Goal: Information Seeking & Learning: Learn about a topic

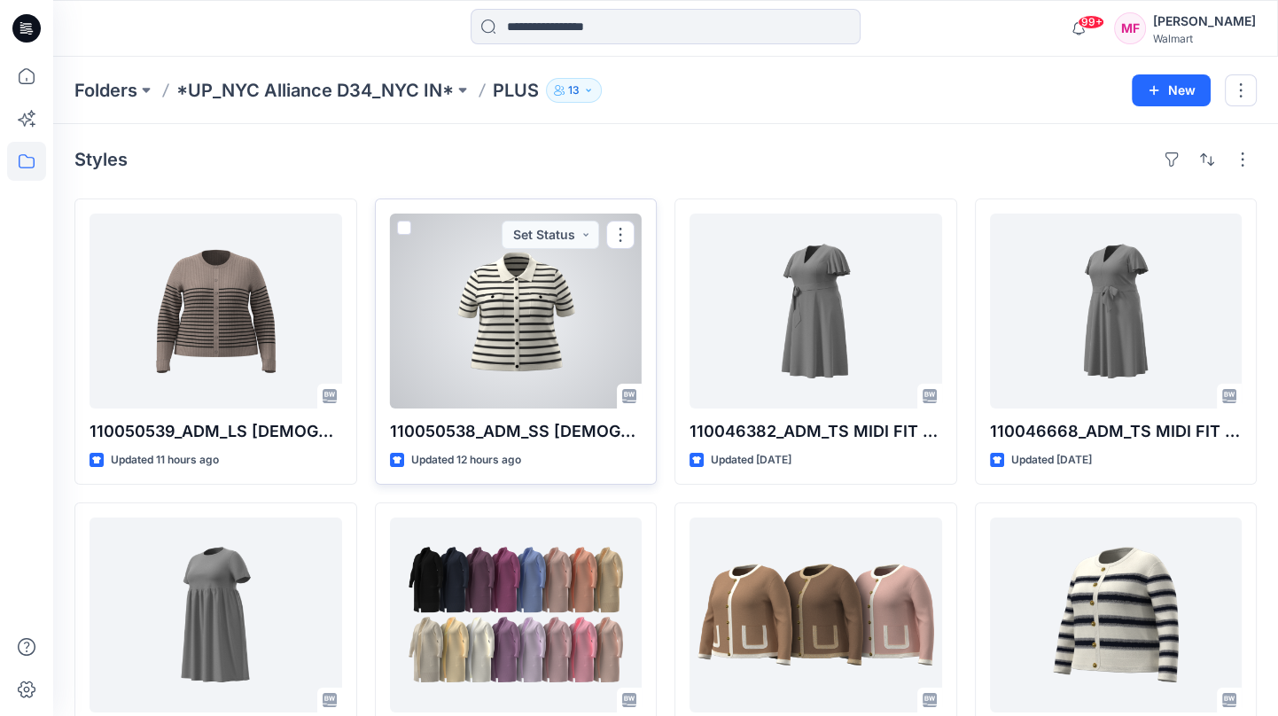
click at [437, 335] on div at bounding box center [516, 311] width 253 height 195
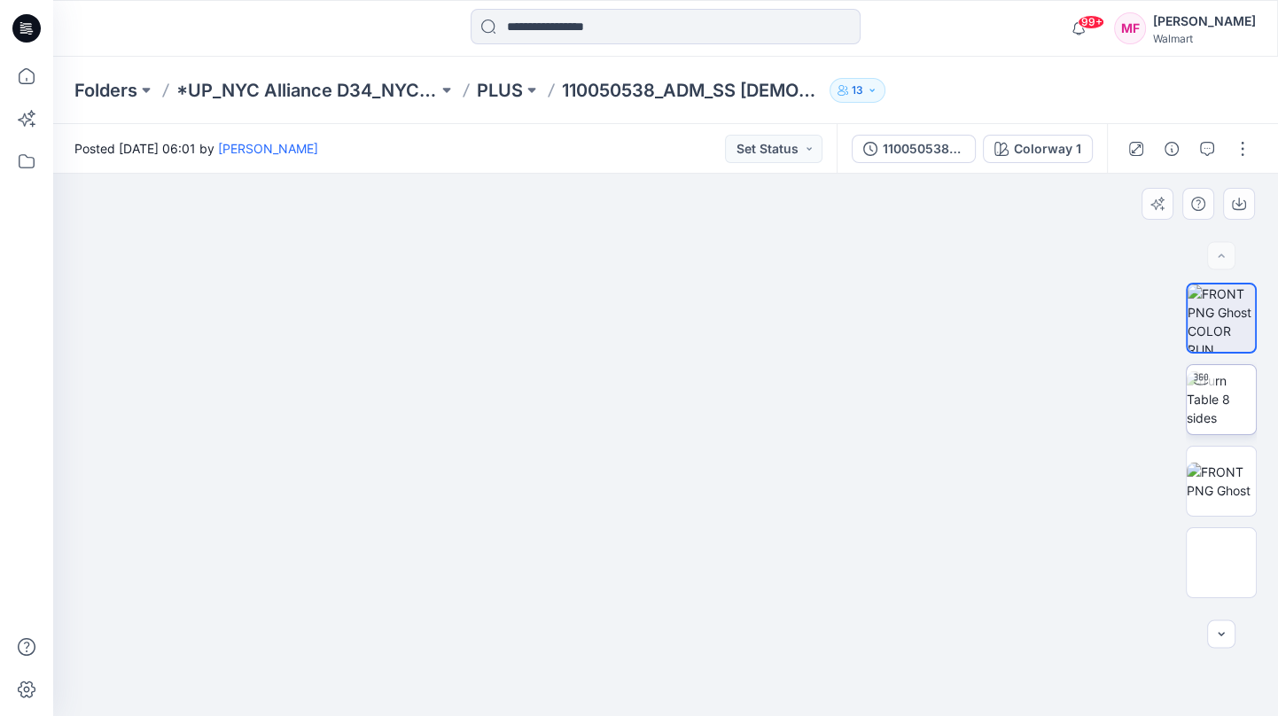
click at [1250, 422] on img at bounding box center [1221, 399] width 69 height 56
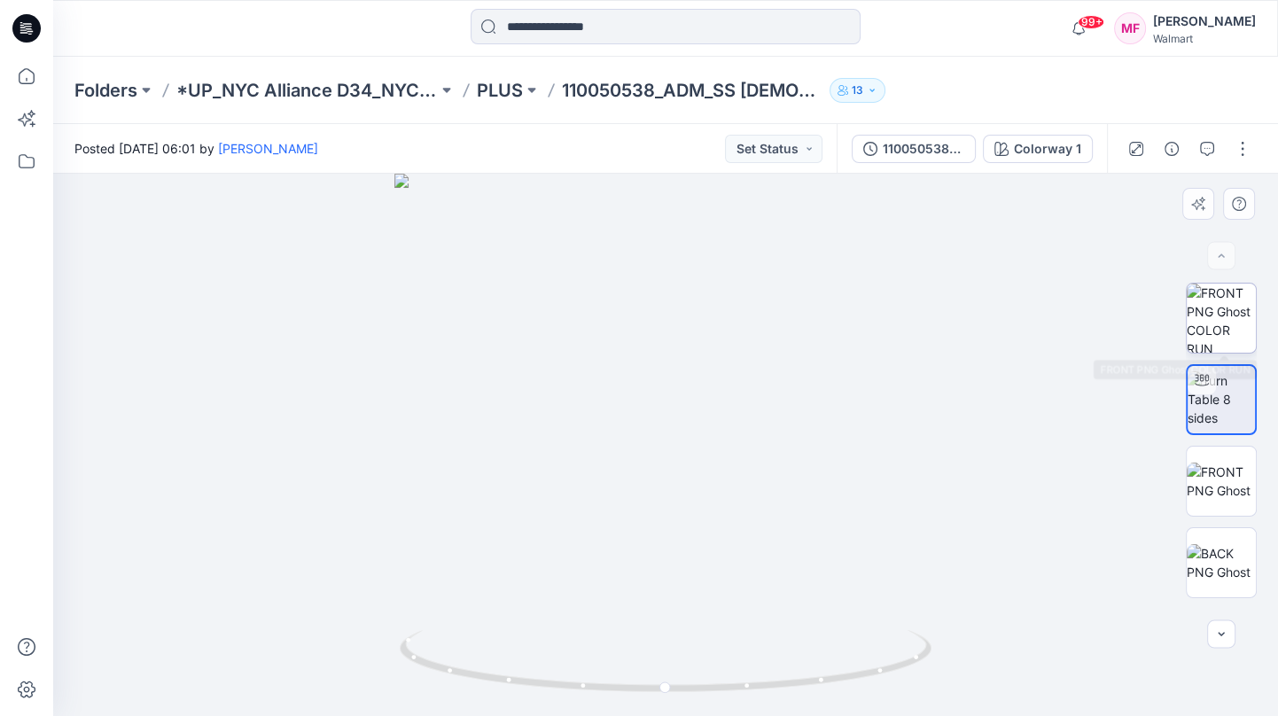
click at [1233, 352] on img at bounding box center [1221, 318] width 69 height 69
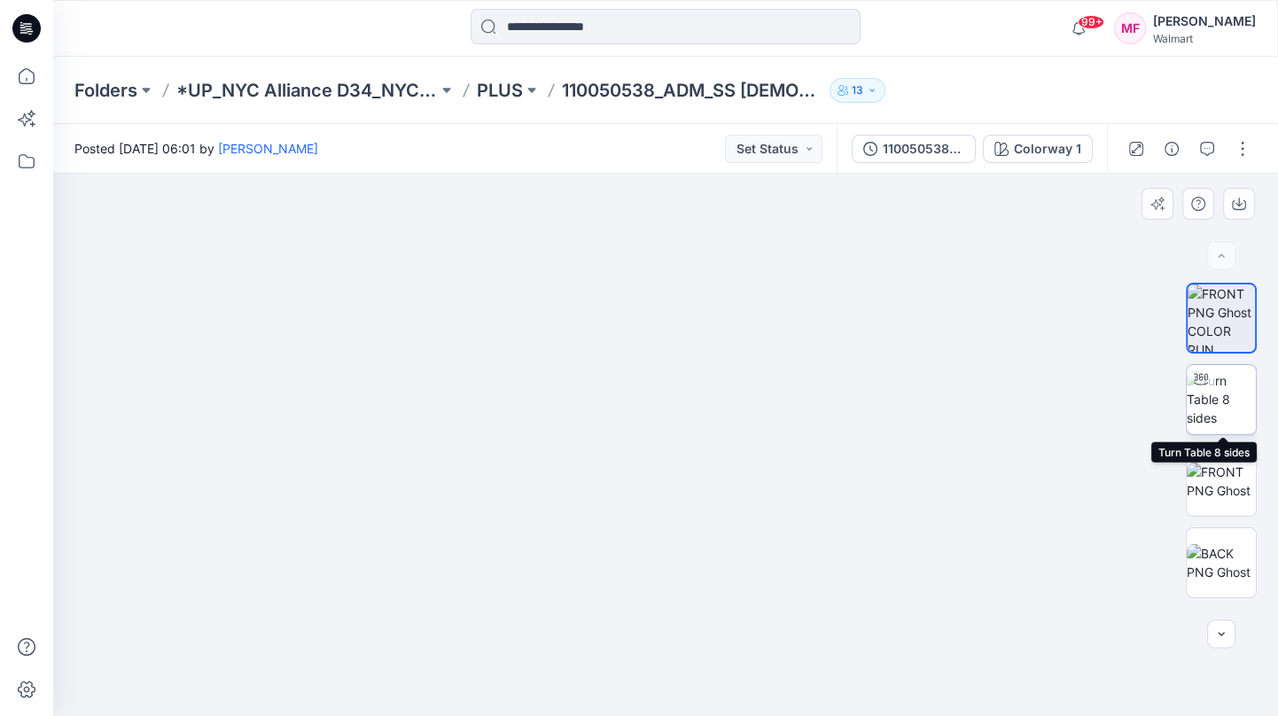
click at [1232, 386] on img at bounding box center [1221, 399] width 69 height 56
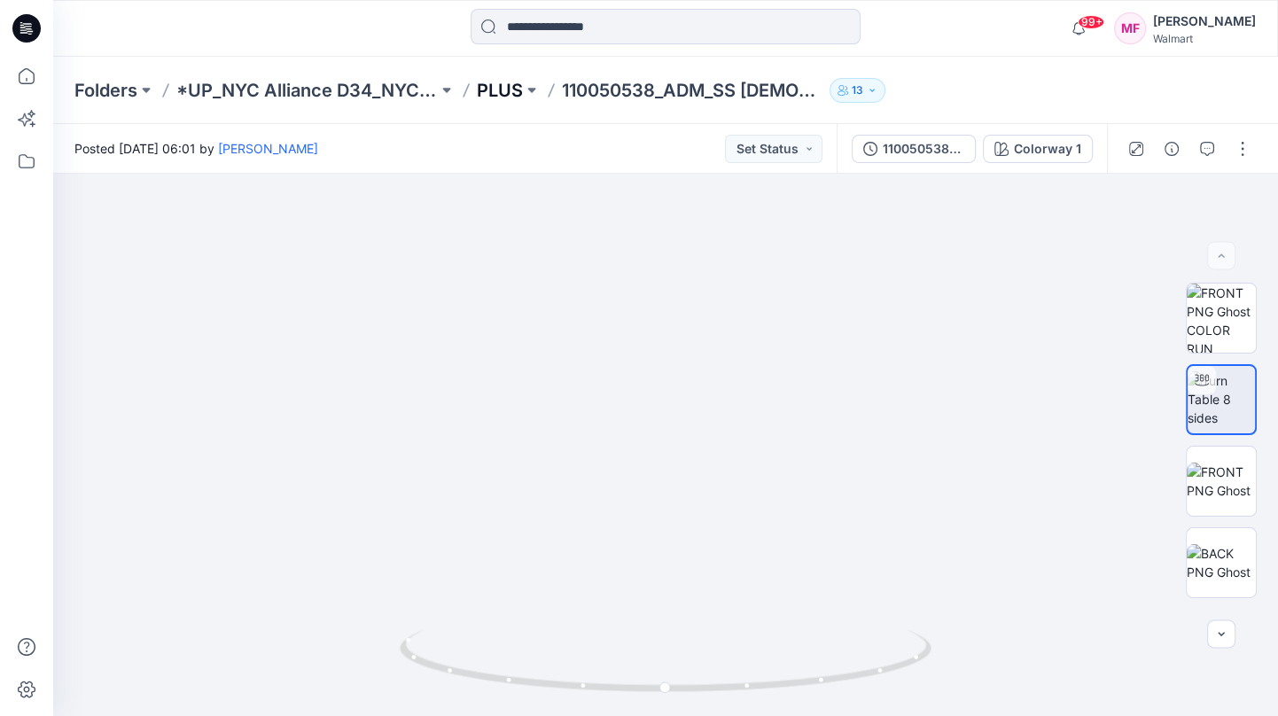
click at [517, 100] on p "PLUS" at bounding box center [500, 90] width 46 height 25
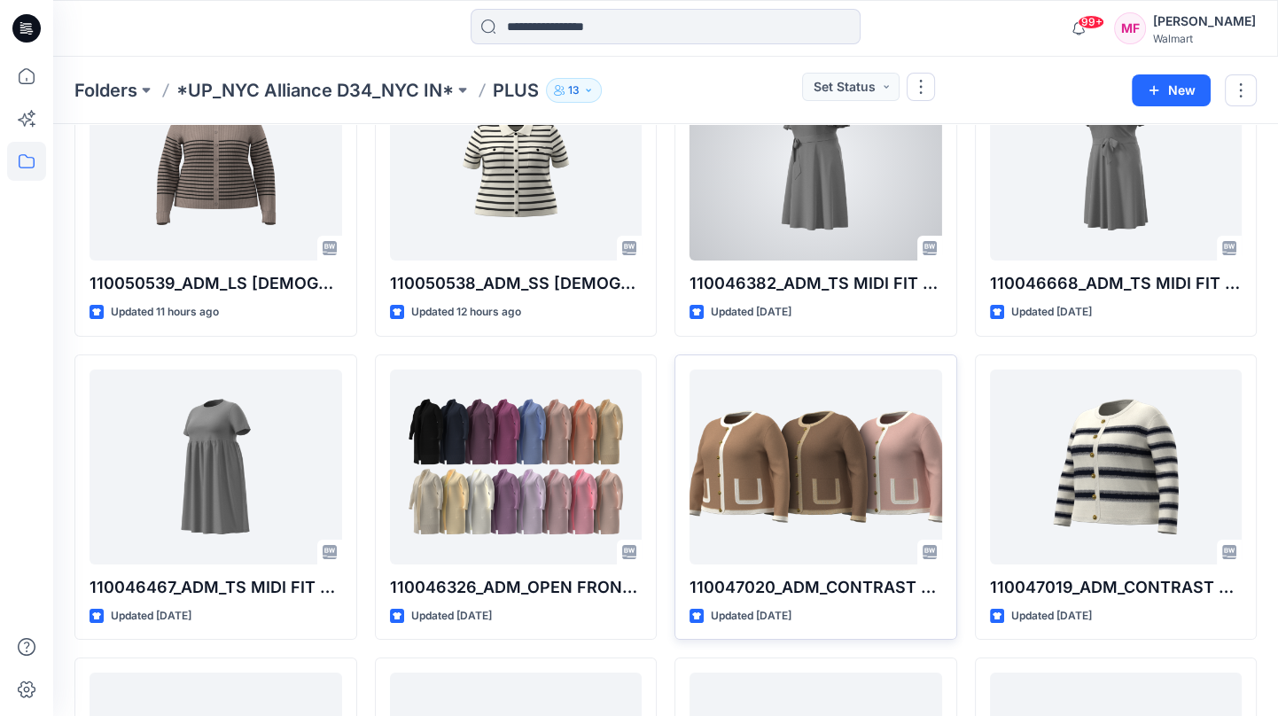
scroll to position [155, 0]
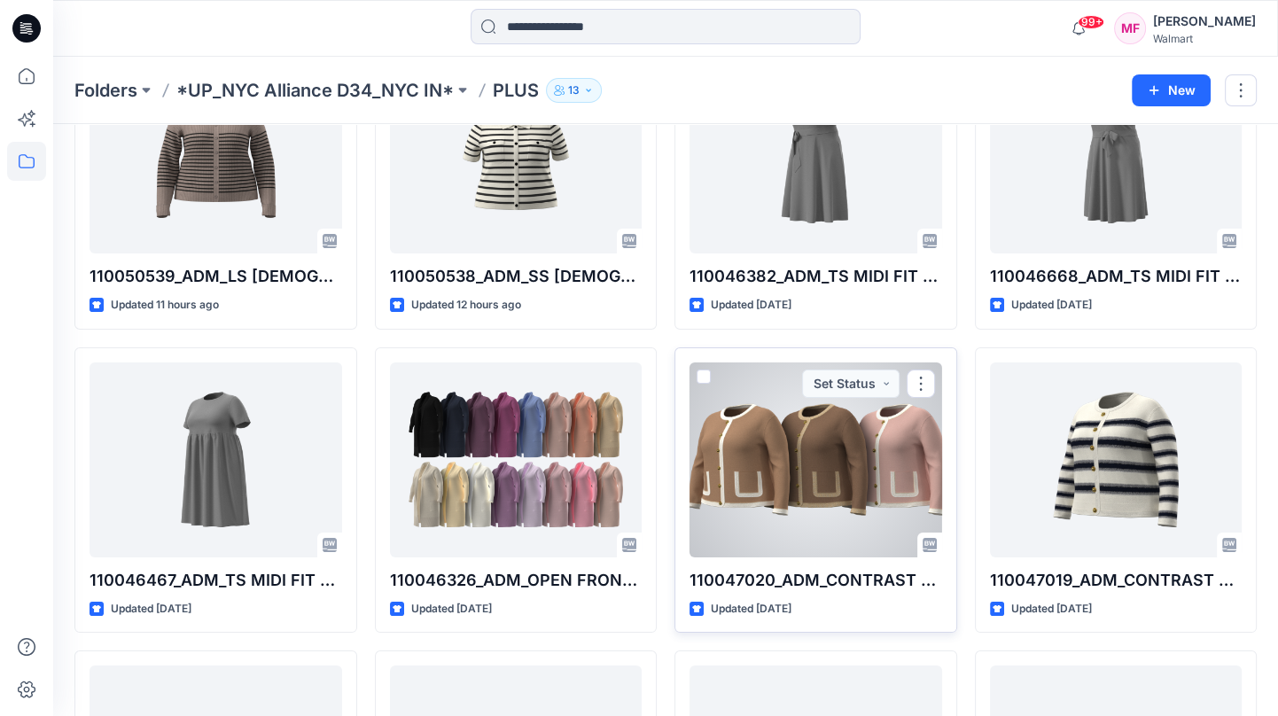
click at [753, 469] on div at bounding box center [816, 459] width 253 height 195
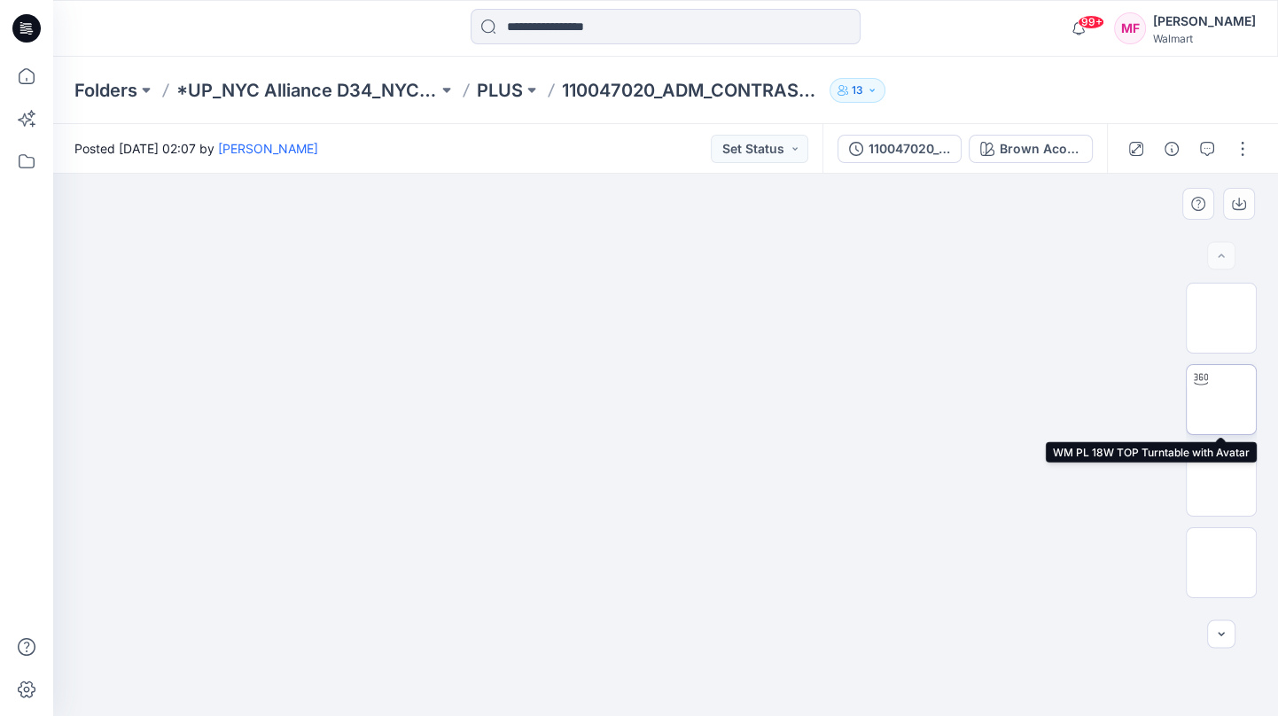
click at [1221, 400] on img at bounding box center [1221, 400] width 0 height 0
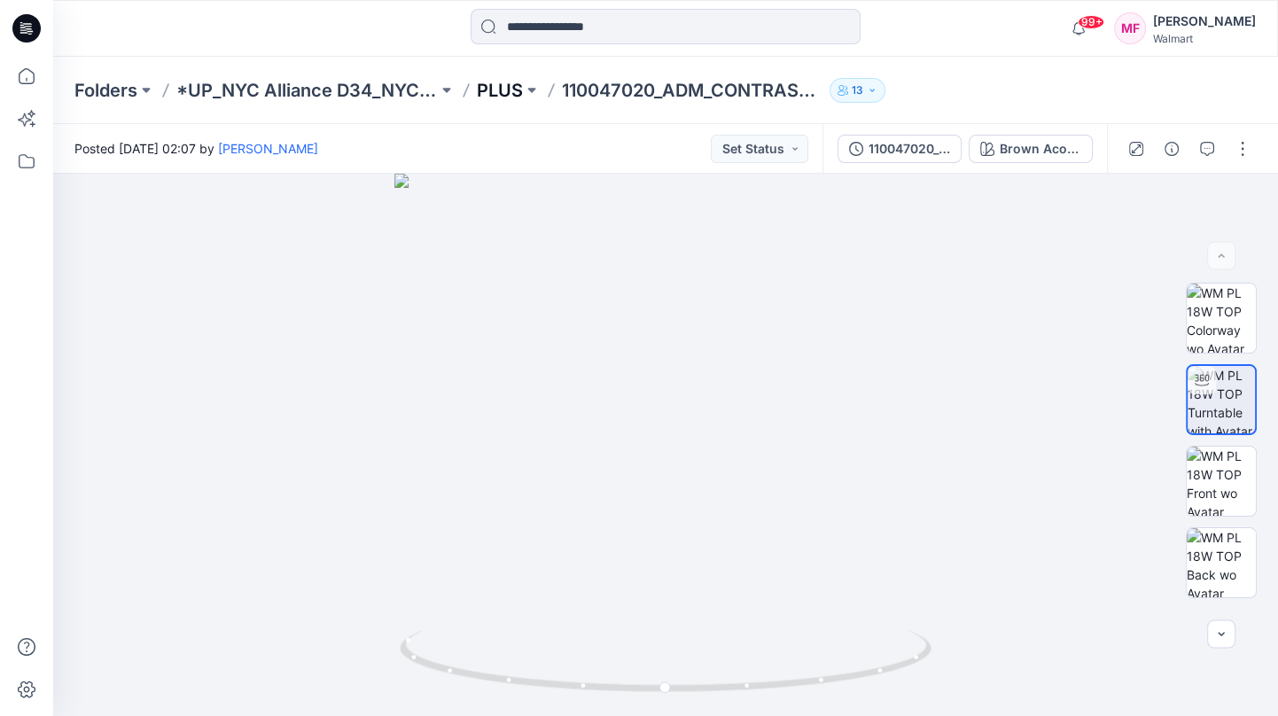
click at [505, 81] on p "PLUS" at bounding box center [500, 90] width 46 height 25
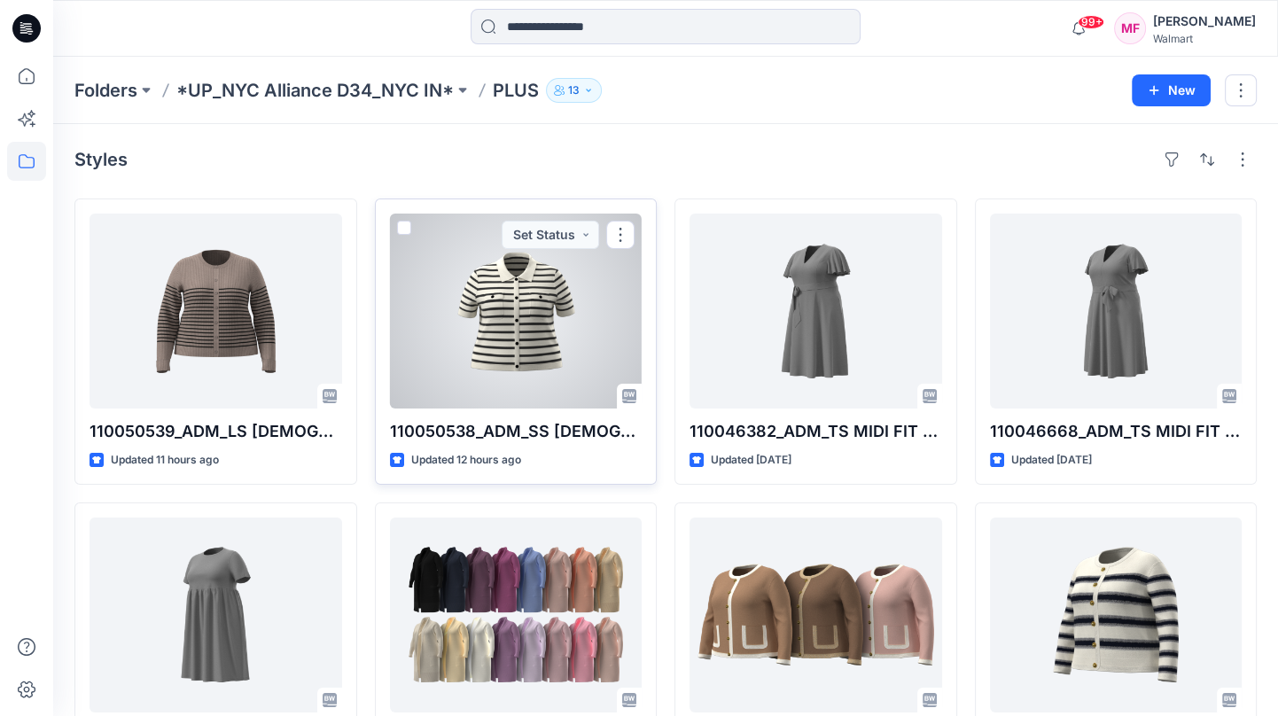
click at [445, 347] on div at bounding box center [516, 311] width 253 height 195
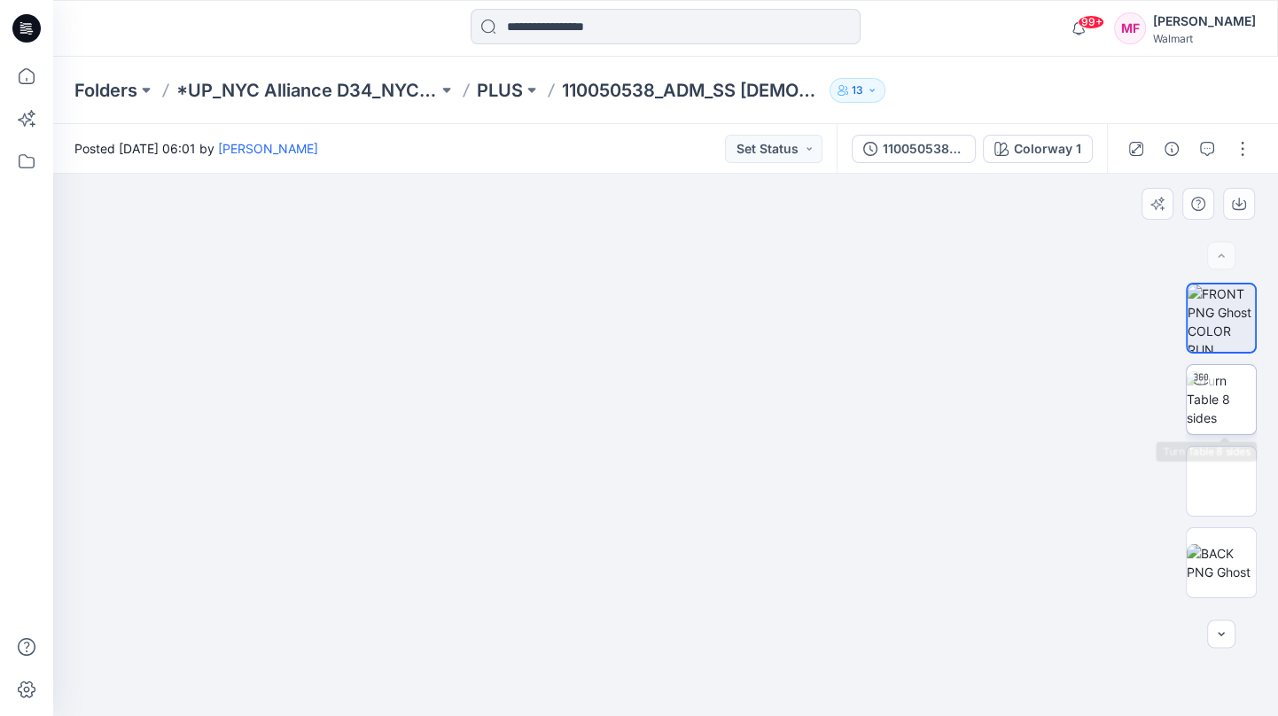
click at [1212, 414] on img at bounding box center [1221, 399] width 69 height 56
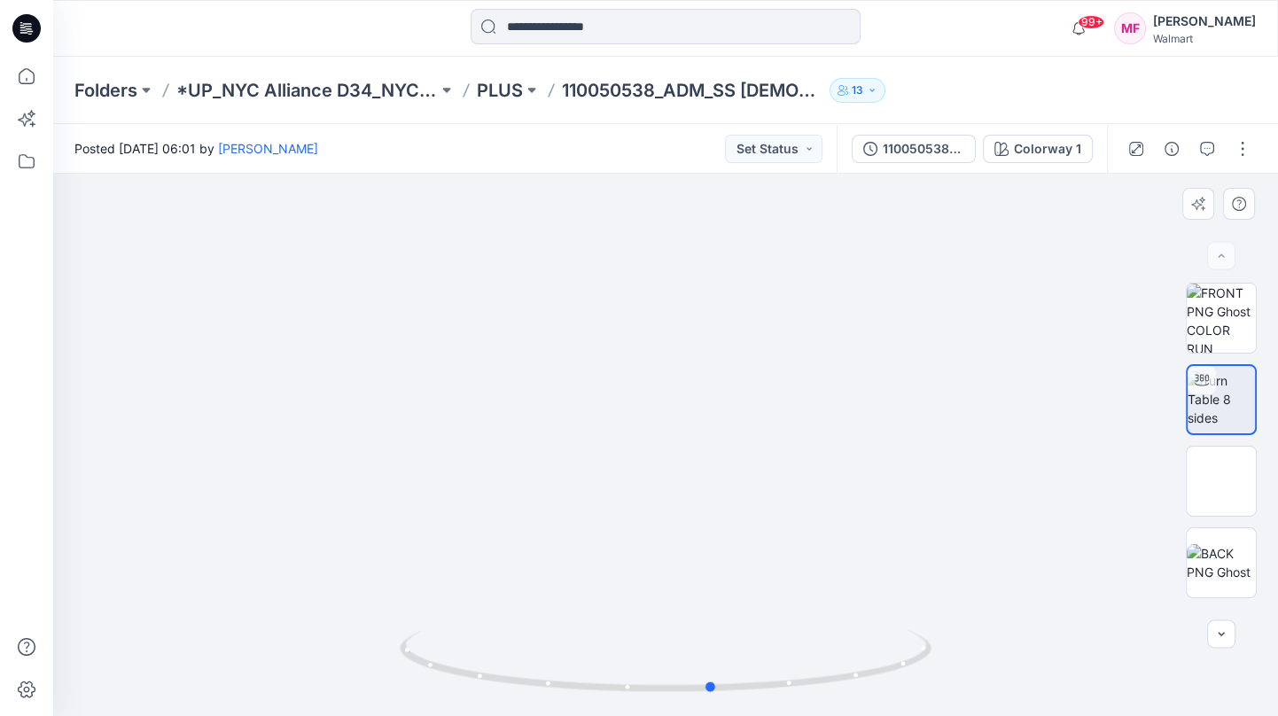
drag, startPoint x: 838, startPoint y: 527, endPoint x: 885, endPoint y: 554, distance: 54.0
click at [885, 554] on div at bounding box center [665, 445] width 1225 height 542
click at [518, 104] on div "Folders *UP_NYC Alliance D34_NYC IN* PLUS 110050538_ADM_SS LADY CARDI 13" at bounding box center [665, 90] width 1225 height 67
click at [496, 79] on p "PLUS" at bounding box center [500, 90] width 46 height 25
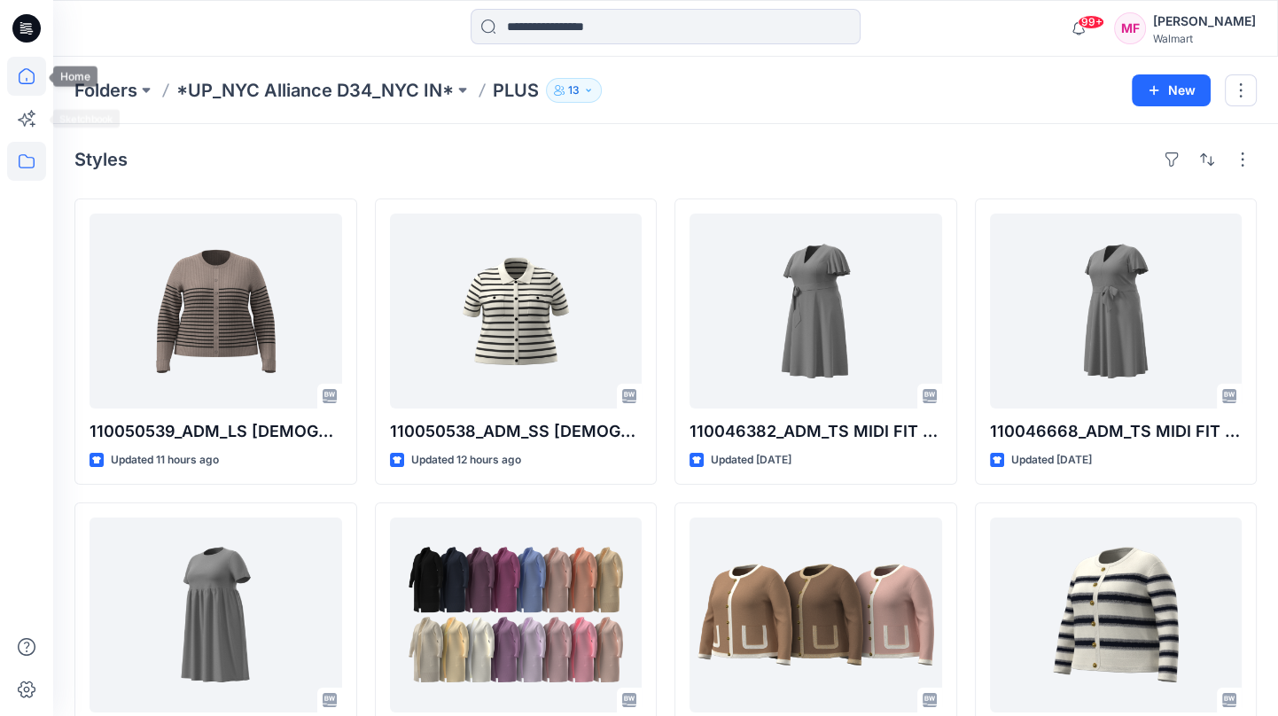
click at [27, 69] on icon at bounding box center [26, 76] width 39 height 39
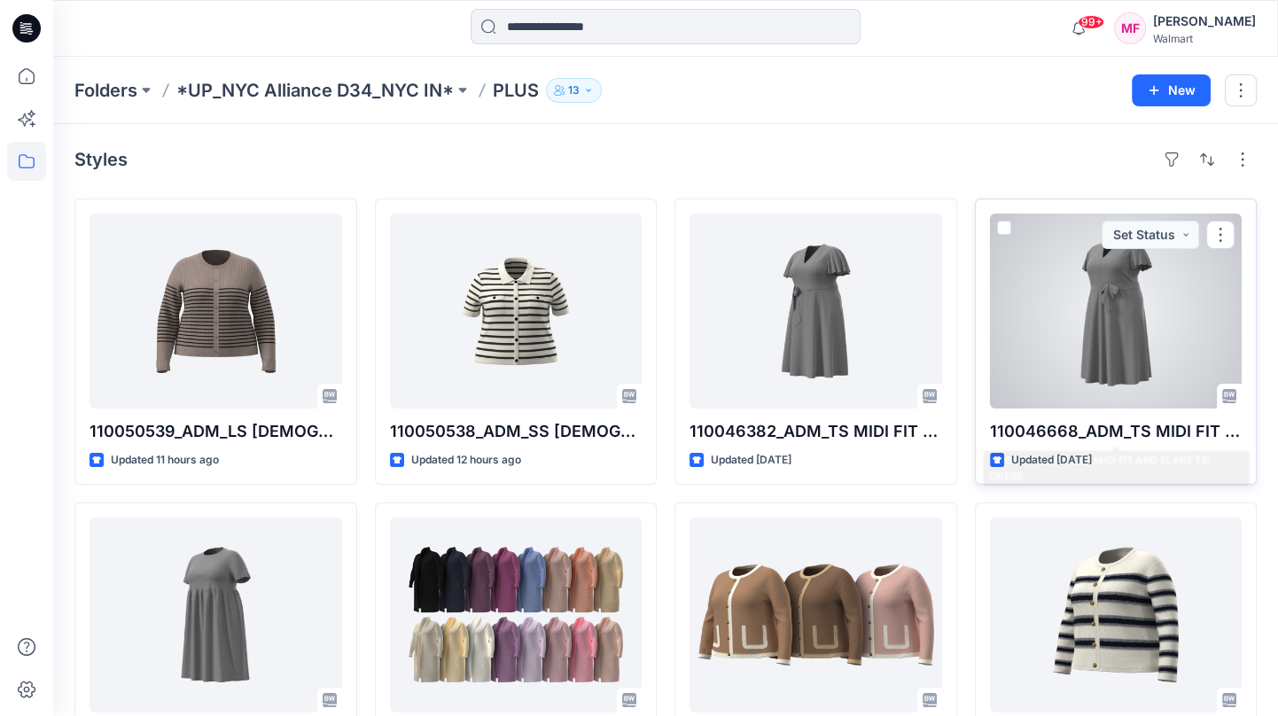
scroll to position [144, 0]
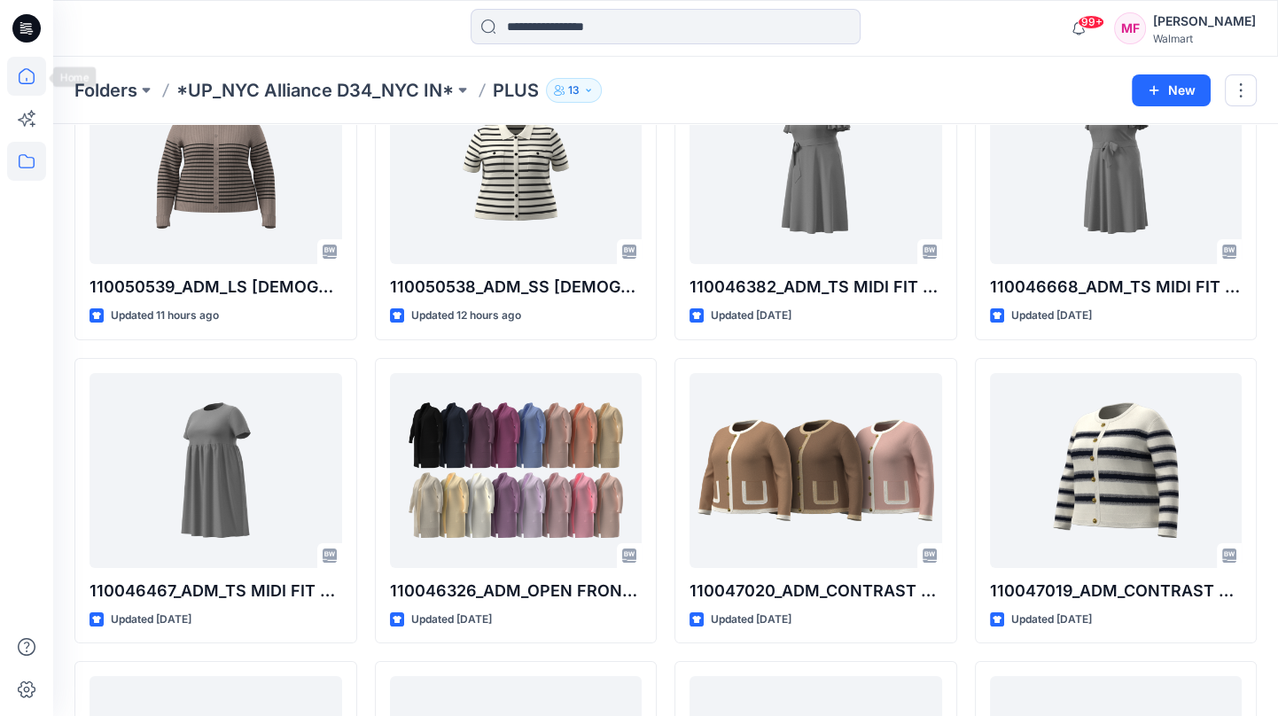
click at [24, 80] on icon at bounding box center [26, 76] width 39 height 39
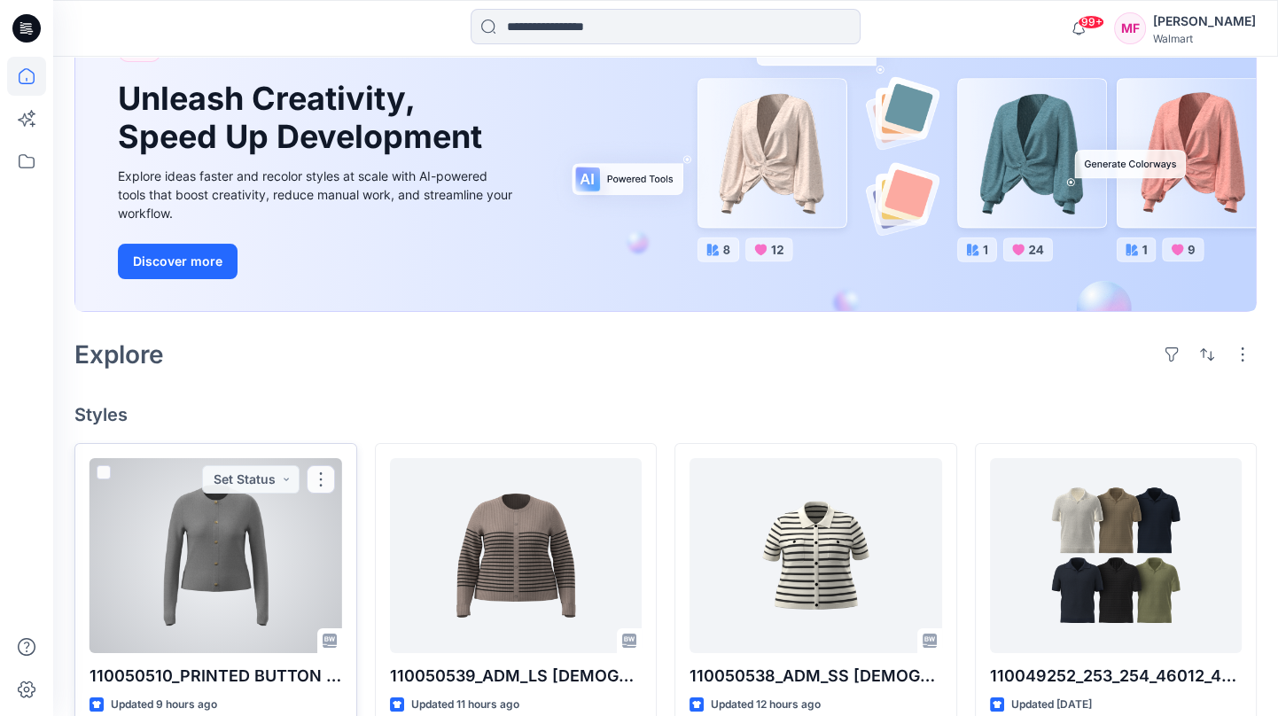
click at [254, 528] on div at bounding box center [216, 555] width 253 height 195
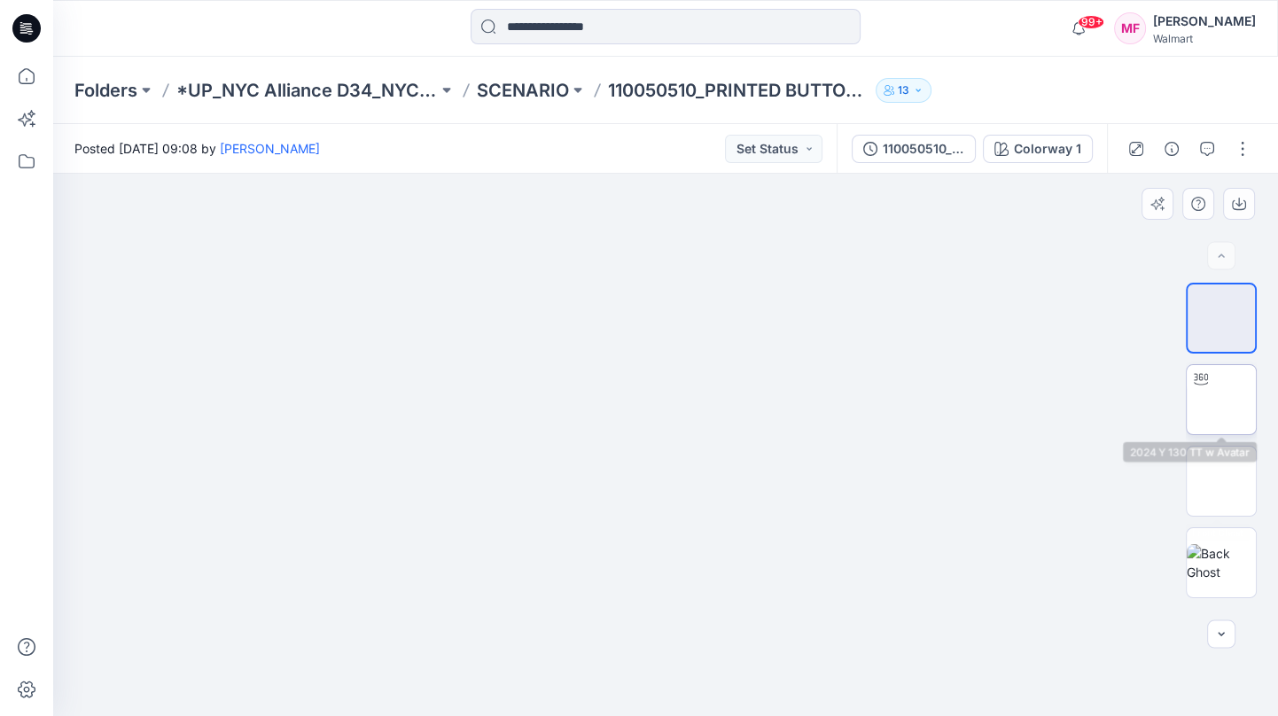
click at [1221, 400] on img at bounding box center [1221, 400] width 0 height 0
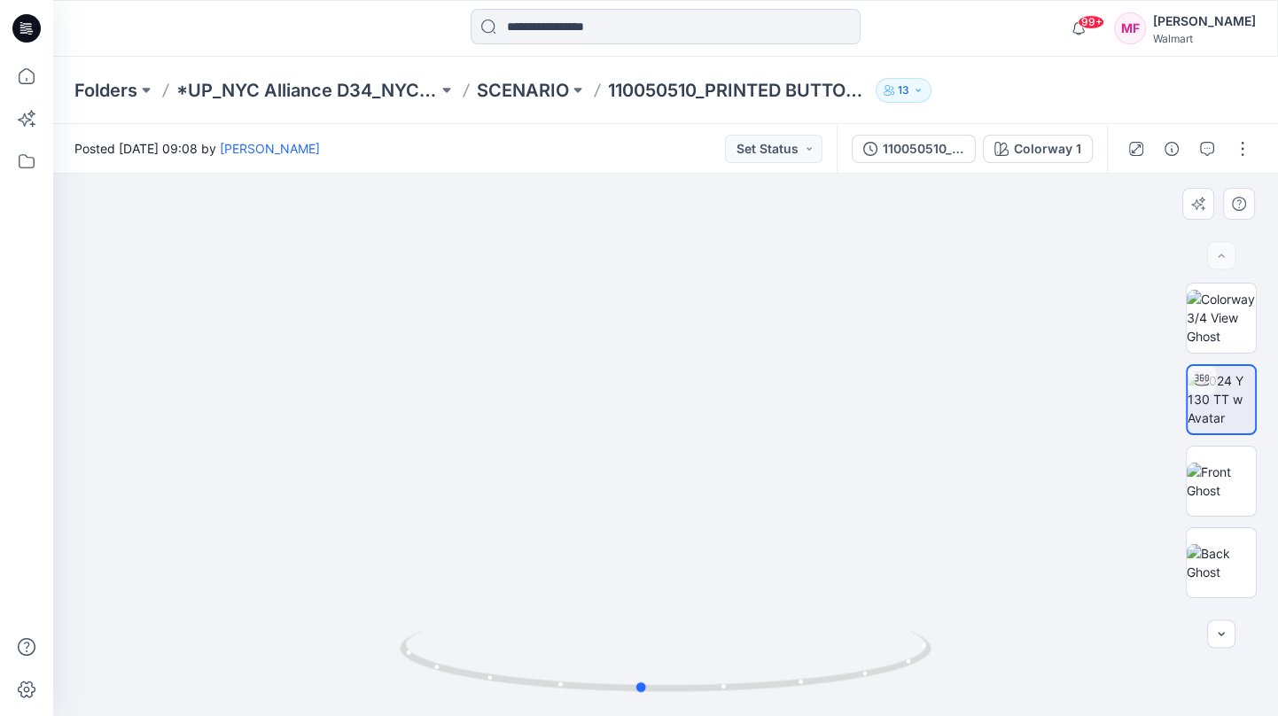
drag, startPoint x: 683, startPoint y: 668, endPoint x: 679, endPoint y: 628, distance: 40.1
click at [680, 628] on div at bounding box center [666, 671] width 532 height 89
click at [27, 80] on icon at bounding box center [26, 76] width 39 height 39
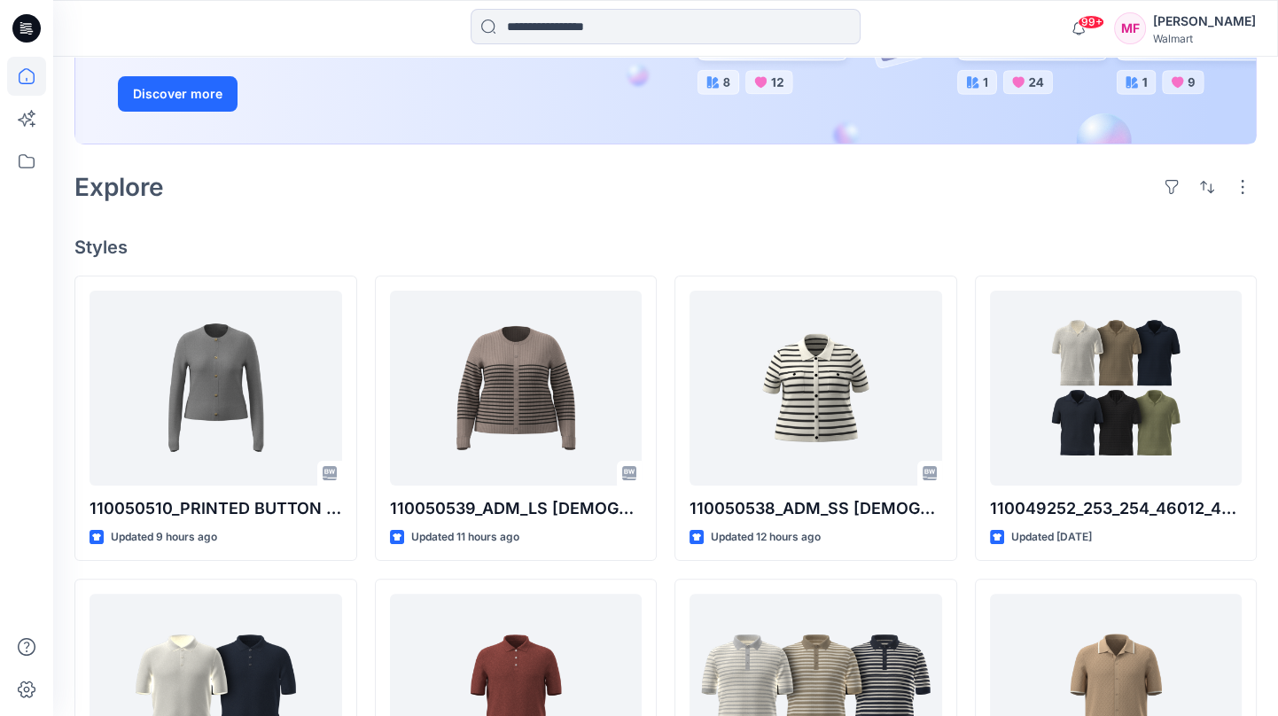
scroll to position [349, 0]
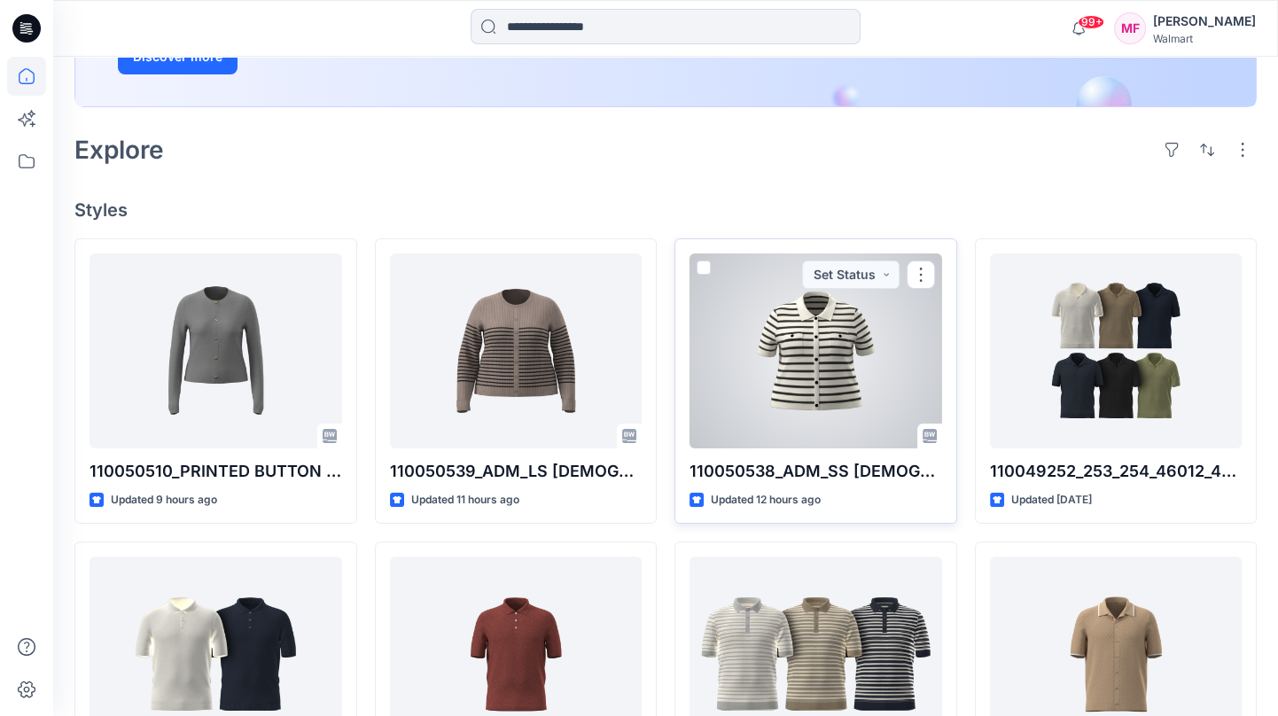
click at [847, 381] on div at bounding box center [816, 350] width 253 height 195
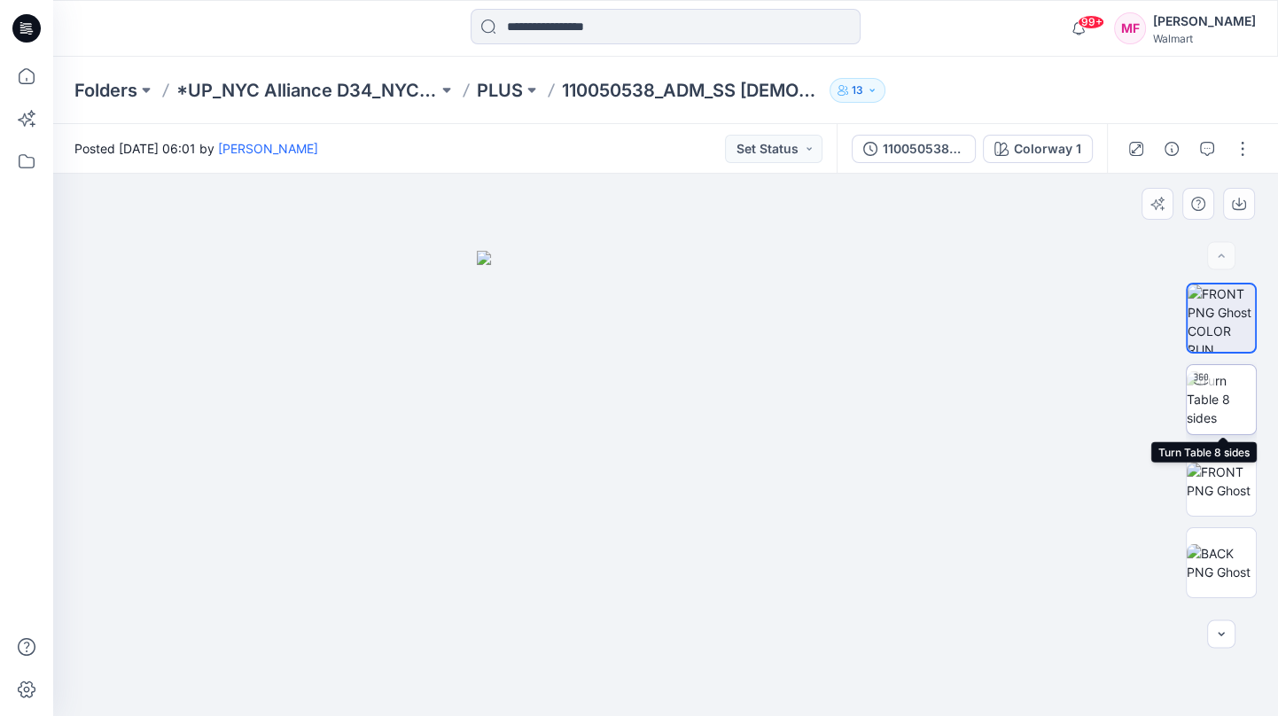
click at [1240, 396] on img at bounding box center [1221, 399] width 69 height 56
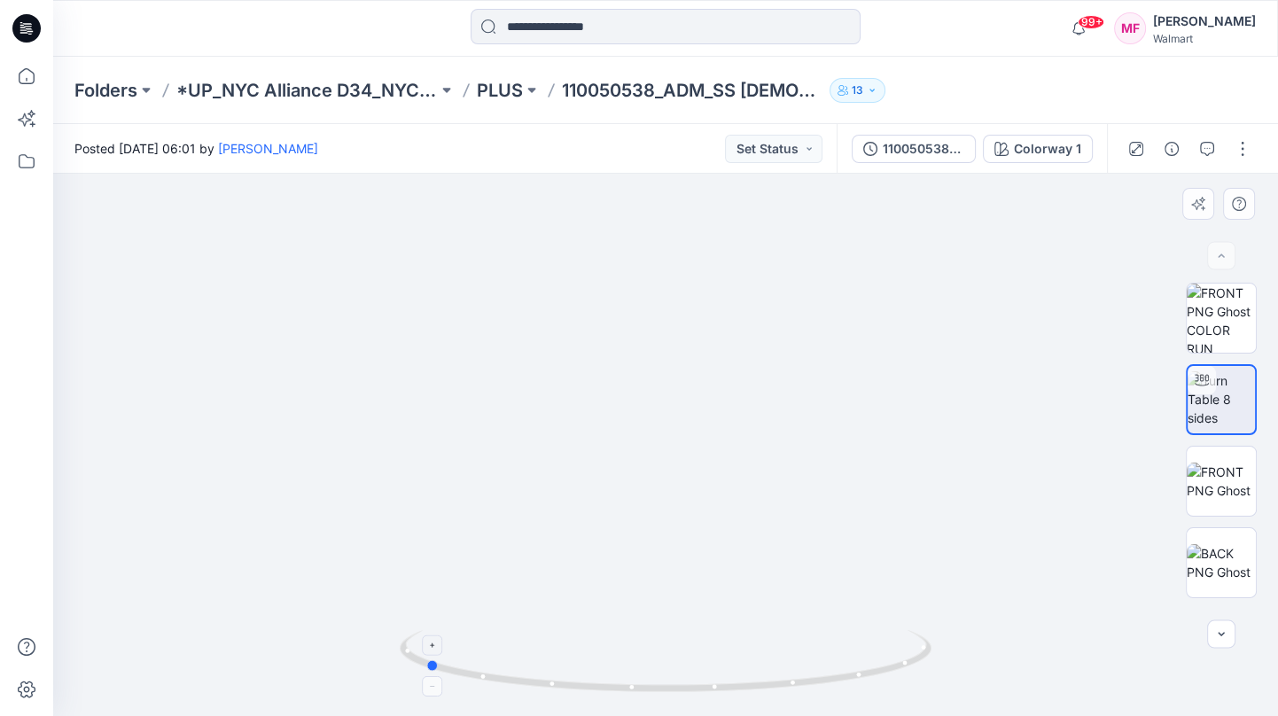
drag, startPoint x: 736, startPoint y: 636, endPoint x: 500, endPoint y: 636, distance: 235.8
click at [500, 636] on icon at bounding box center [668, 663] width 536 height 66
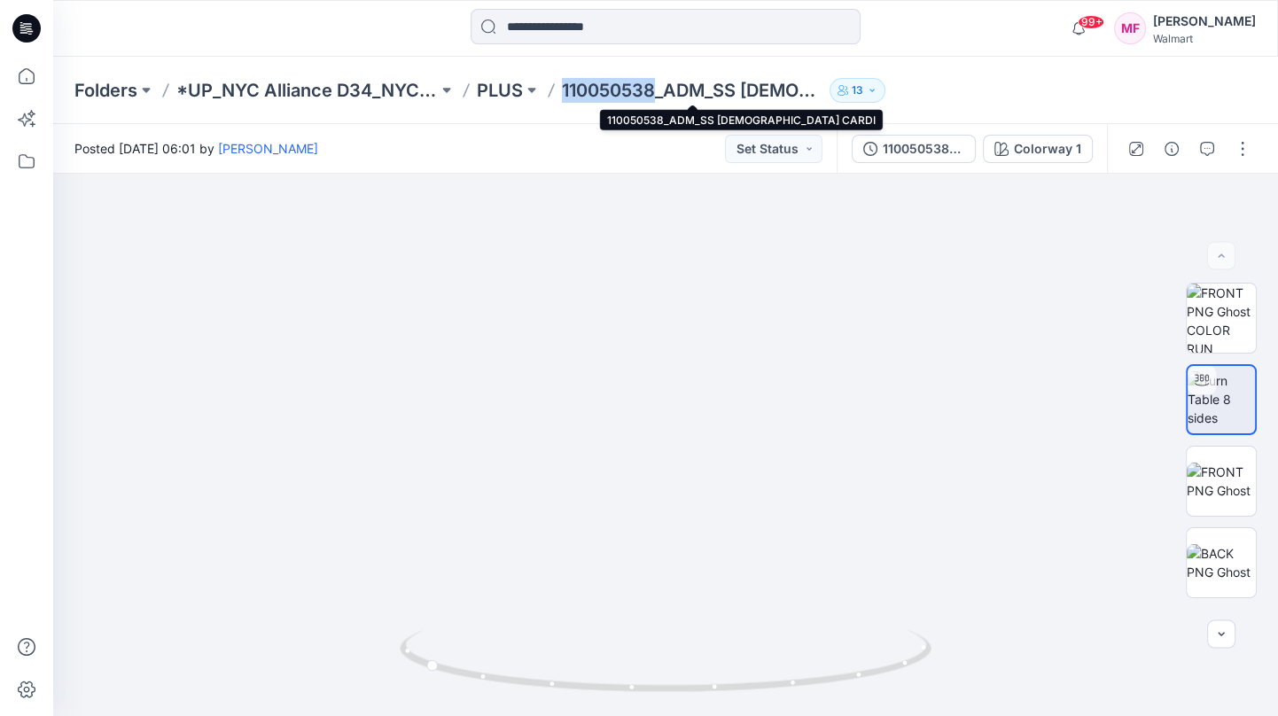
drag, startPoint x: 557, startPoint y: 89, endPoint x: 656, endPoint y: 89, distance: 99.3
click at [657, 89] on div "Folders *UP_NYC Alliance D34_NYC IN* PLUS 110050538_ADM_SS LADY CARDI 13" at bounding box center [596, 90] width 1044 height 25
copy p "110050538"
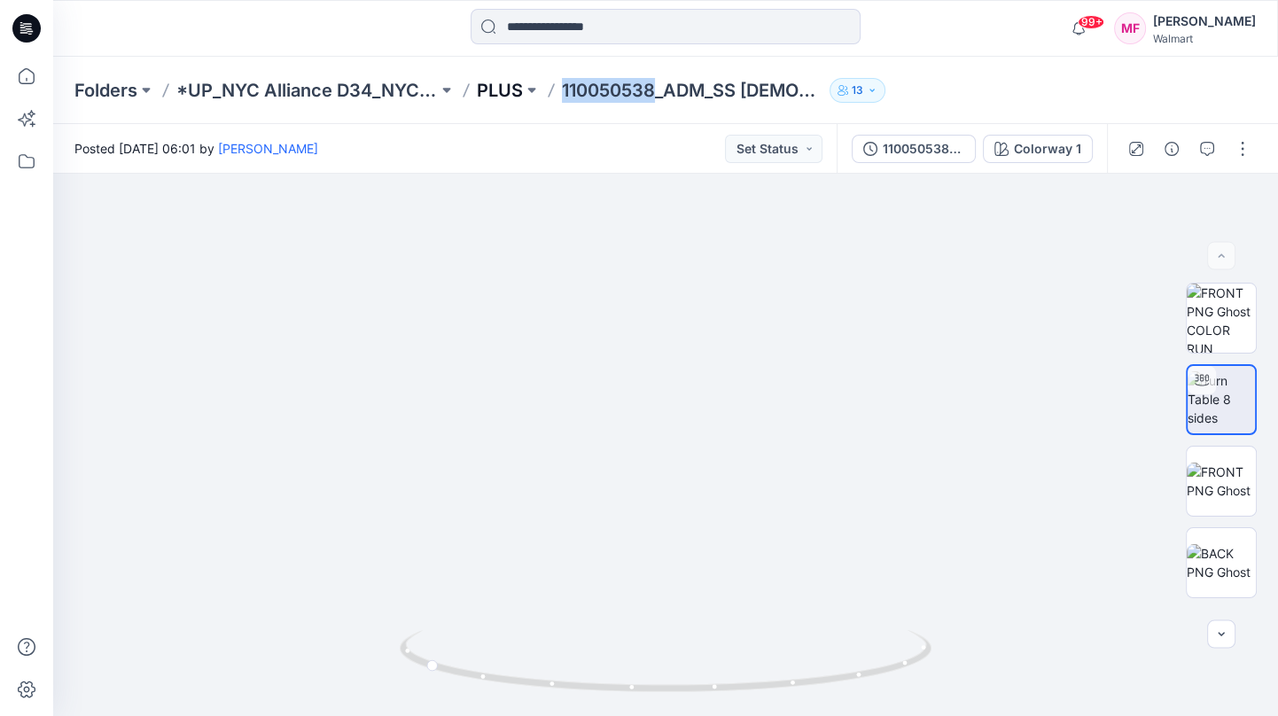
click at [486, 86] on p "PLUS" at bounding box center [500, 90] width 46 height 25
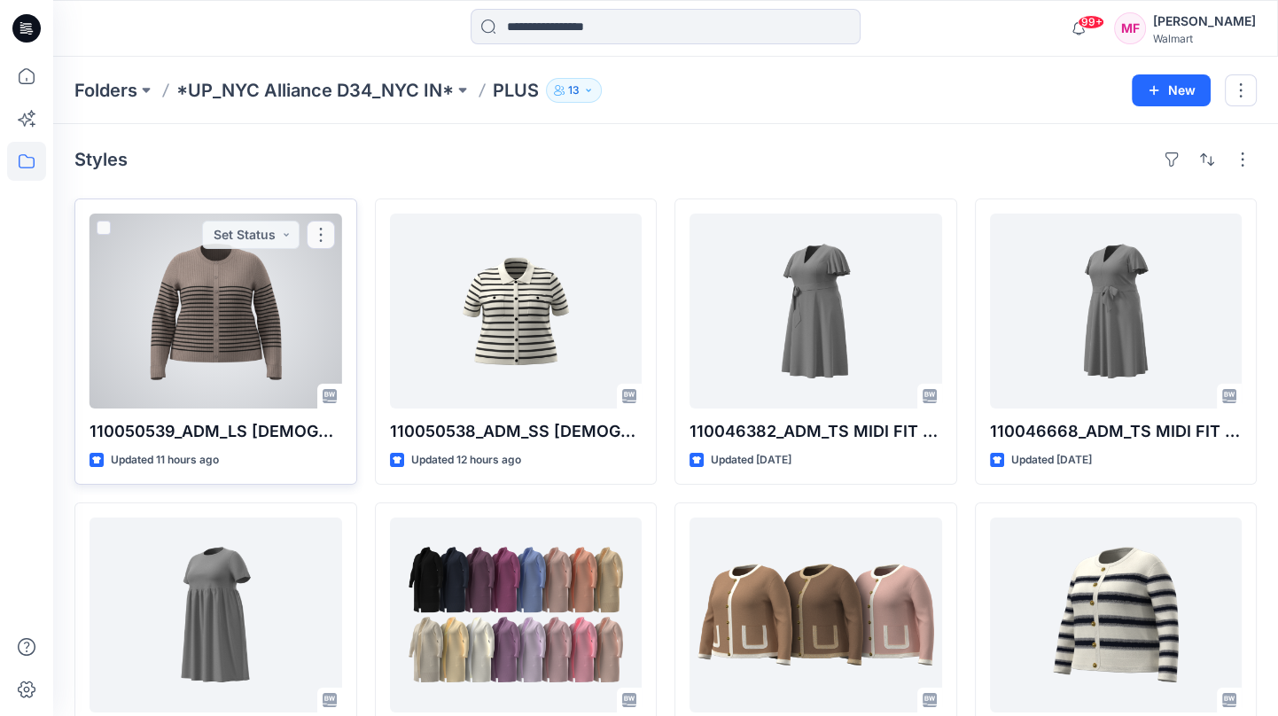
click at [211, 355] on div at bounding box center [216, 311] width 253 height 195
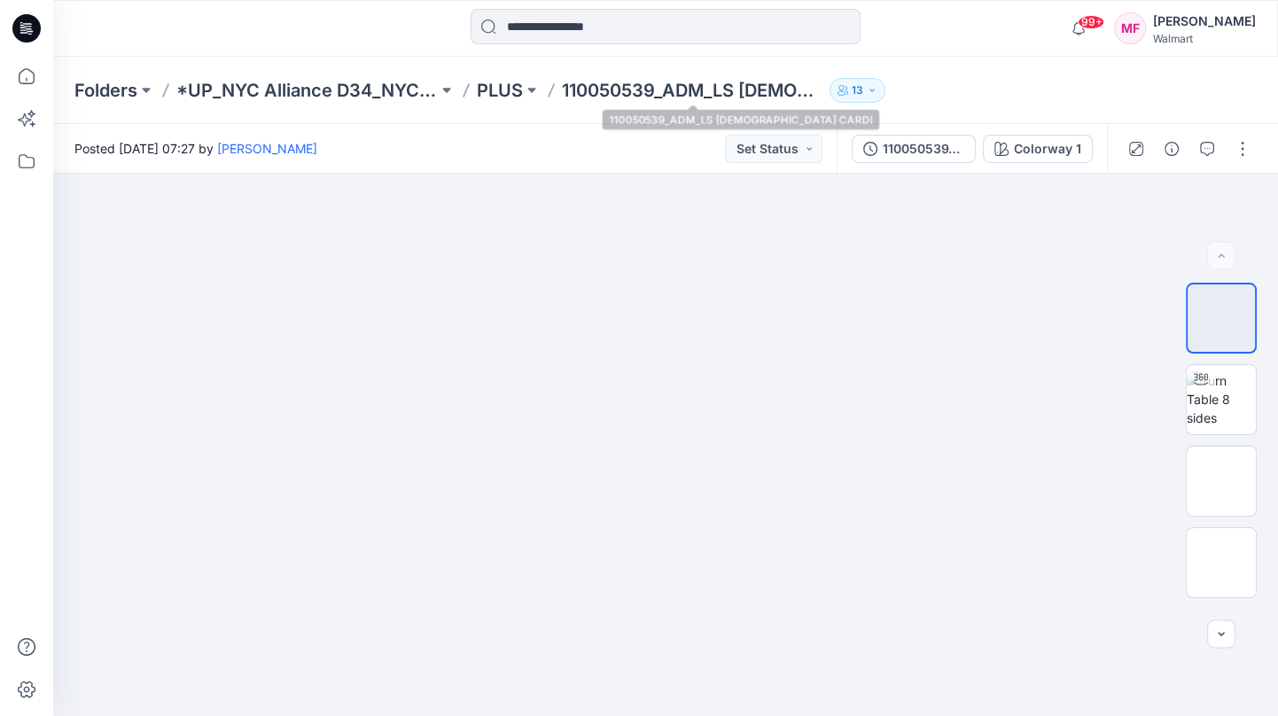
click at [570, 83] on p "110050539_ADM_LS [DEMOGRAPHIC_DATA] CARDI" at bounding box center [692, 90] width 261 height 25
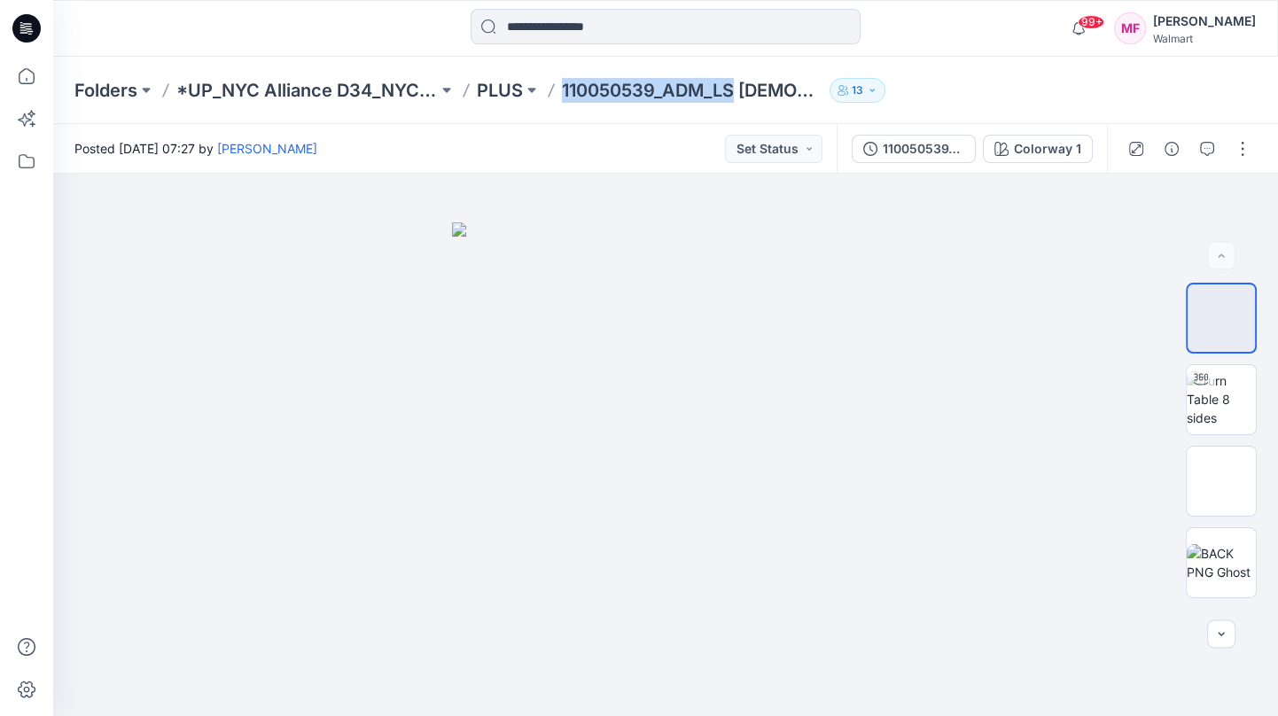
click at [570, 83] on p "110050539_ADM_LS [DEMOGRAPHIC_DATA] CARDI" at bounding box center [692, 90] width 261 height 25
click at [577, 93] on p "110050539_ADM_LS [DEMOGRAPHIC_DATA] CARDI" at bounding box center [692, 90] width 261 height 25
drag, startPoint x: 563, startPoint y: 93, endPoint x: 654, endPoint y: 93, distance: 91.3
click at [654, 93] on p "110050539_ADM_LS [DEMOGRAPHIC_DATA] CARDI" at bounding box center [692, 90] width 261 height 25
copy p "110050539"
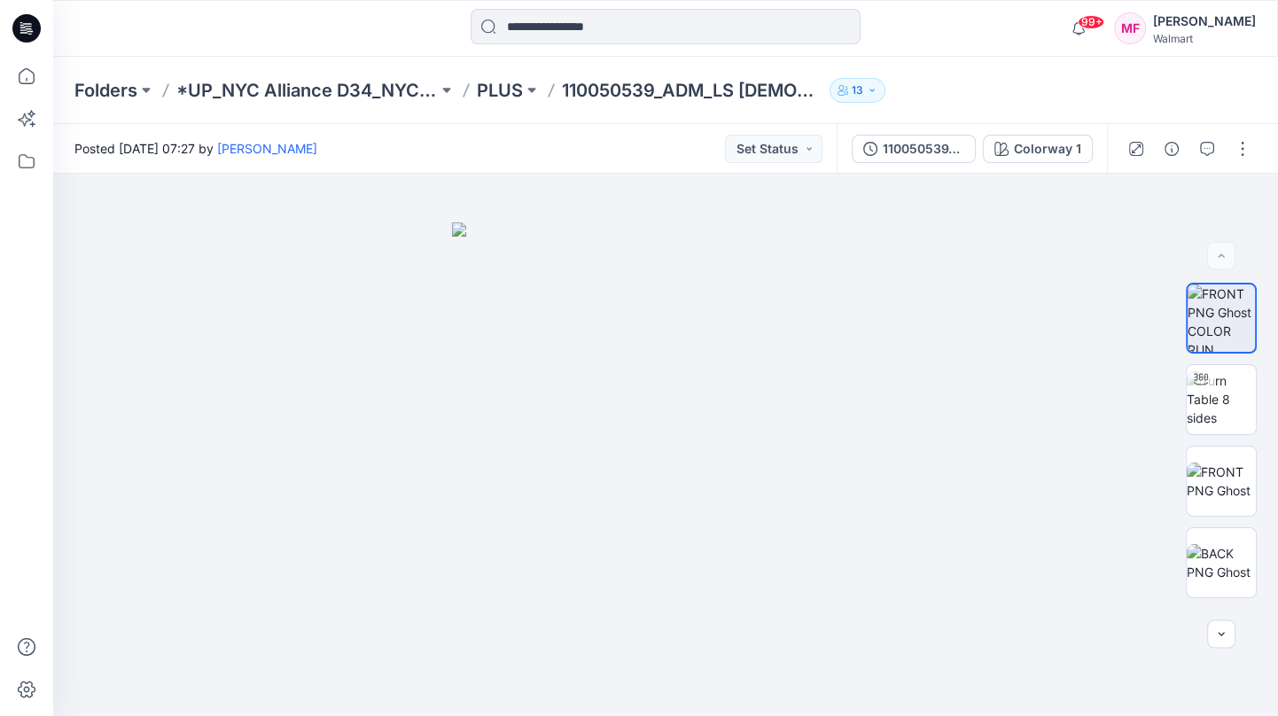
click at [483, 135] on div "Posted Thursday, September 04, 2025 07:27 by Zhonglin Wang Set Status" at bounding box center [444, 148] width 783 height 49
click at [1236, 403] on img at bounding box center [1221, 399] width 69 height 56
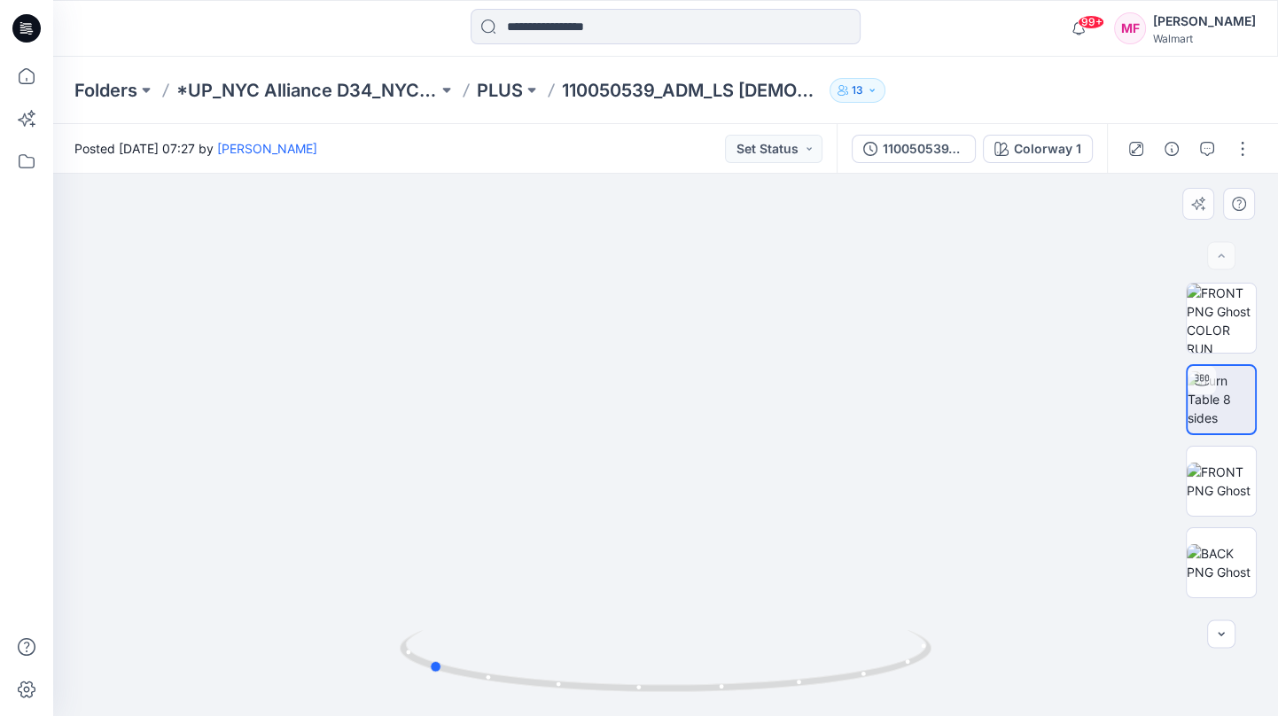
drag, startPoint x: 710, startPoint y: 596, endPoint x: 468, endPoint y: 593, distance: 242.0
click at [468, 594] on div at bounding box center [665, 445] width 1225 height 542
click at [1228, 476] on img at bounding box center [1221, 481] width 69 height 37
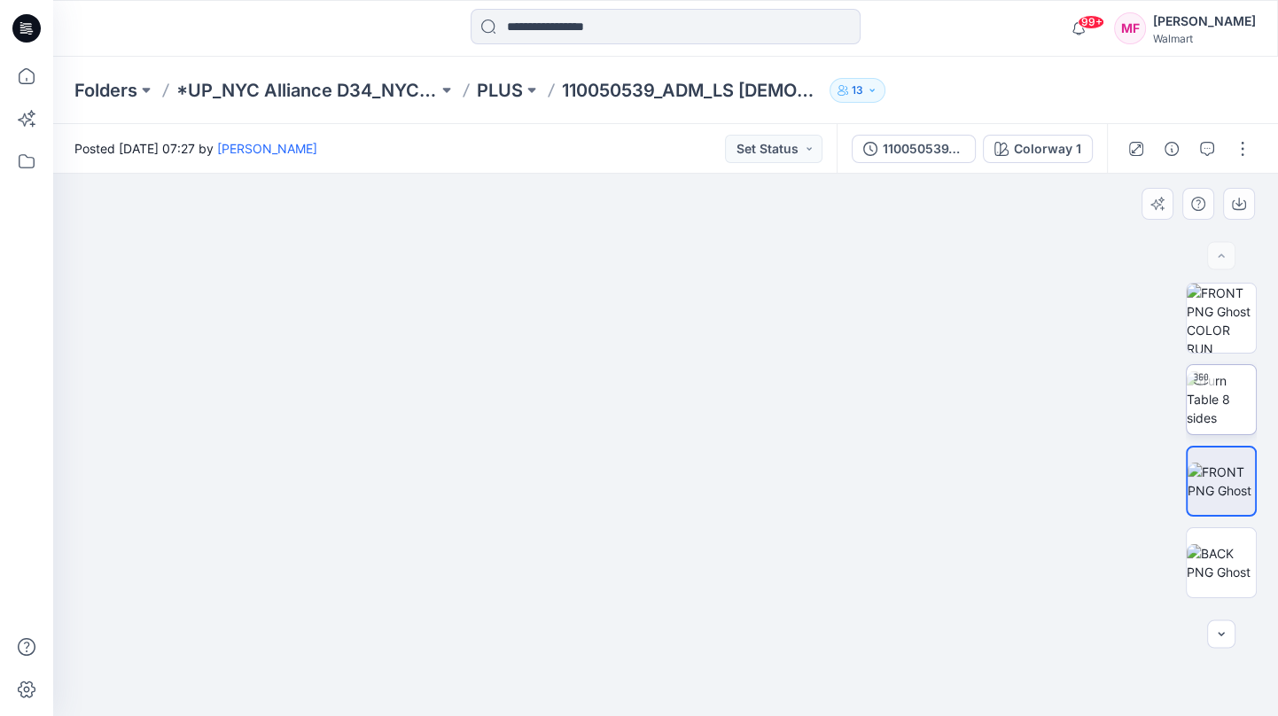
click at [1216, 399] on img at bounding box center [1221, 399] width 69 height 56
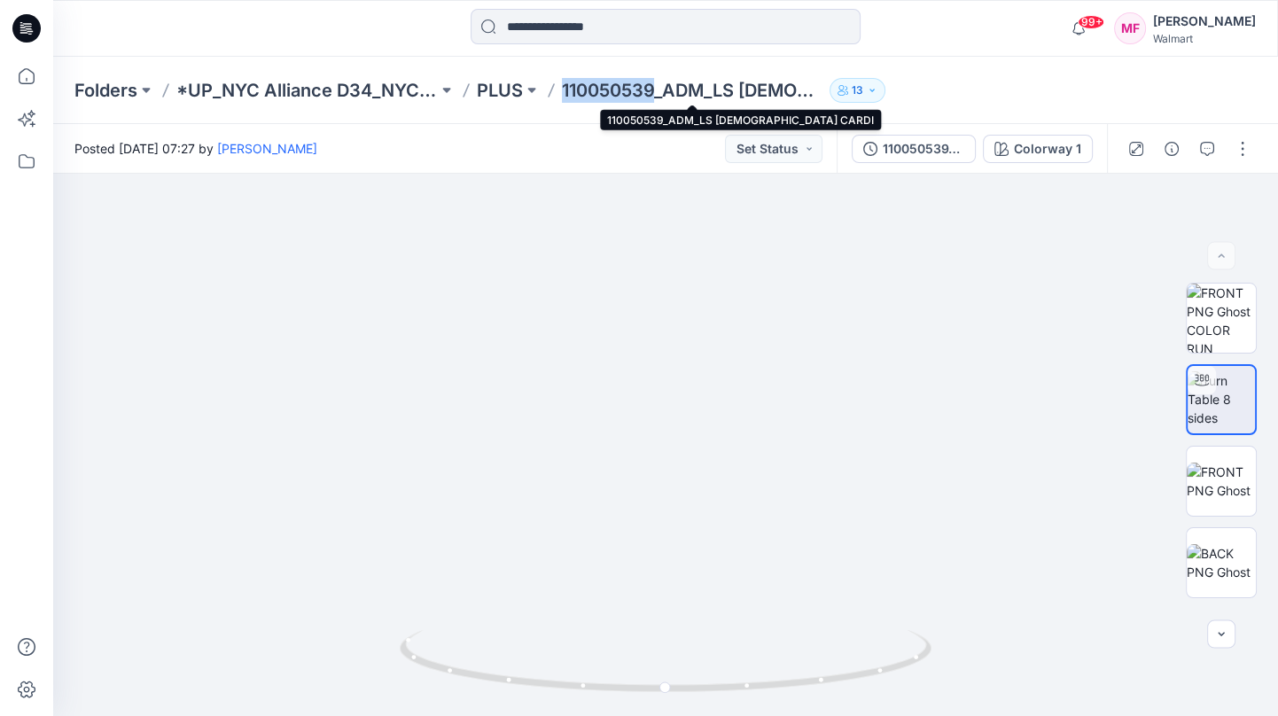
drag, startPoint x: 557, startPoint y: 90, endPoint x: 658, endPoint y: 94, distance: 100.2
click at [658, 94] on div "Folders *UP_NYC Alliance D34_NYC IN* PLUS 110050539_ADM_LS LADY CARDI 13" at bounding box center [596, 90] width 1044 height 25
copy p "110050539"
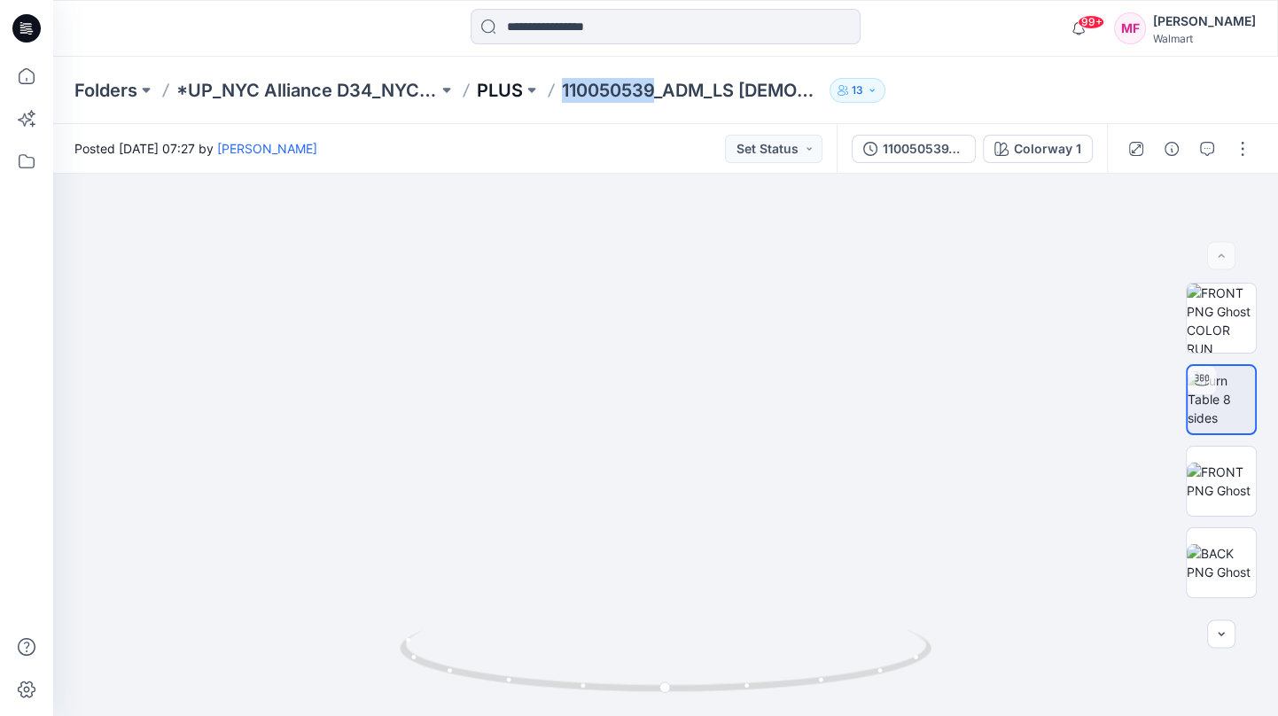
click at [487, 87] on p "PLUS" at bounding box center [500, 90] width 46 height 25
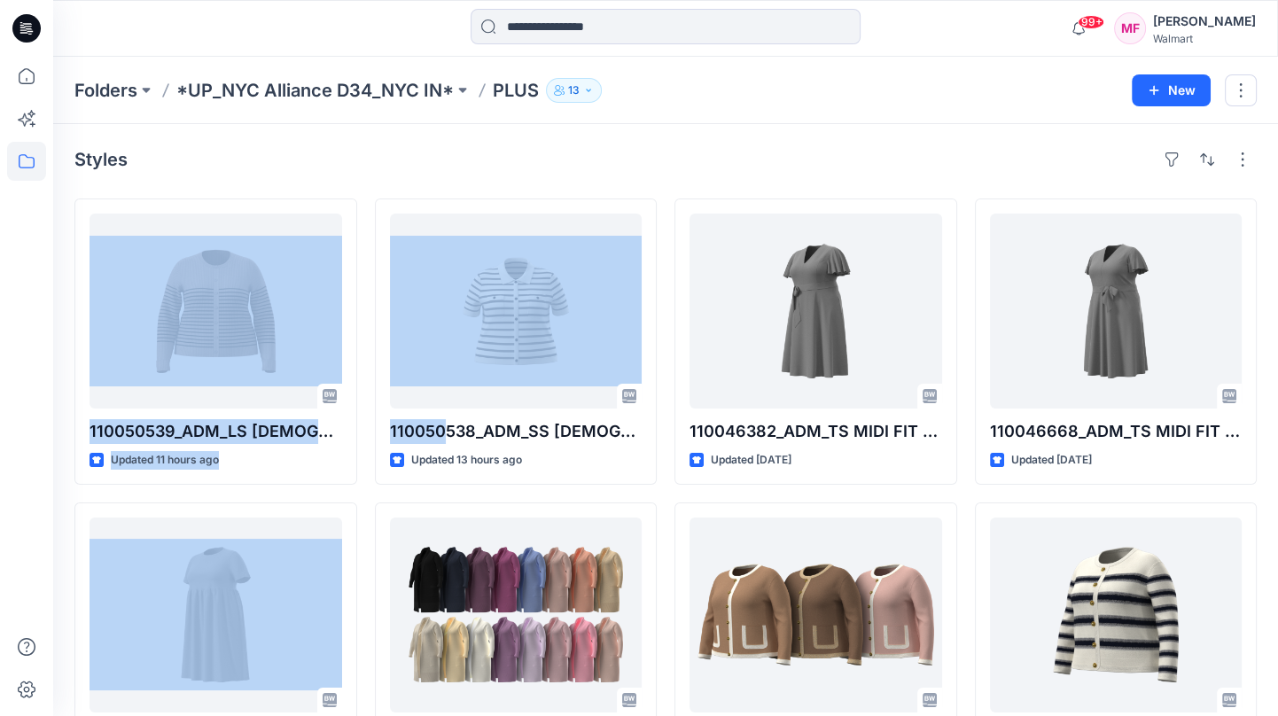
drag, startPoint x: 448, startPoint y: 428, endPoint x: 891, endPoint y: -120, distance: 704.5
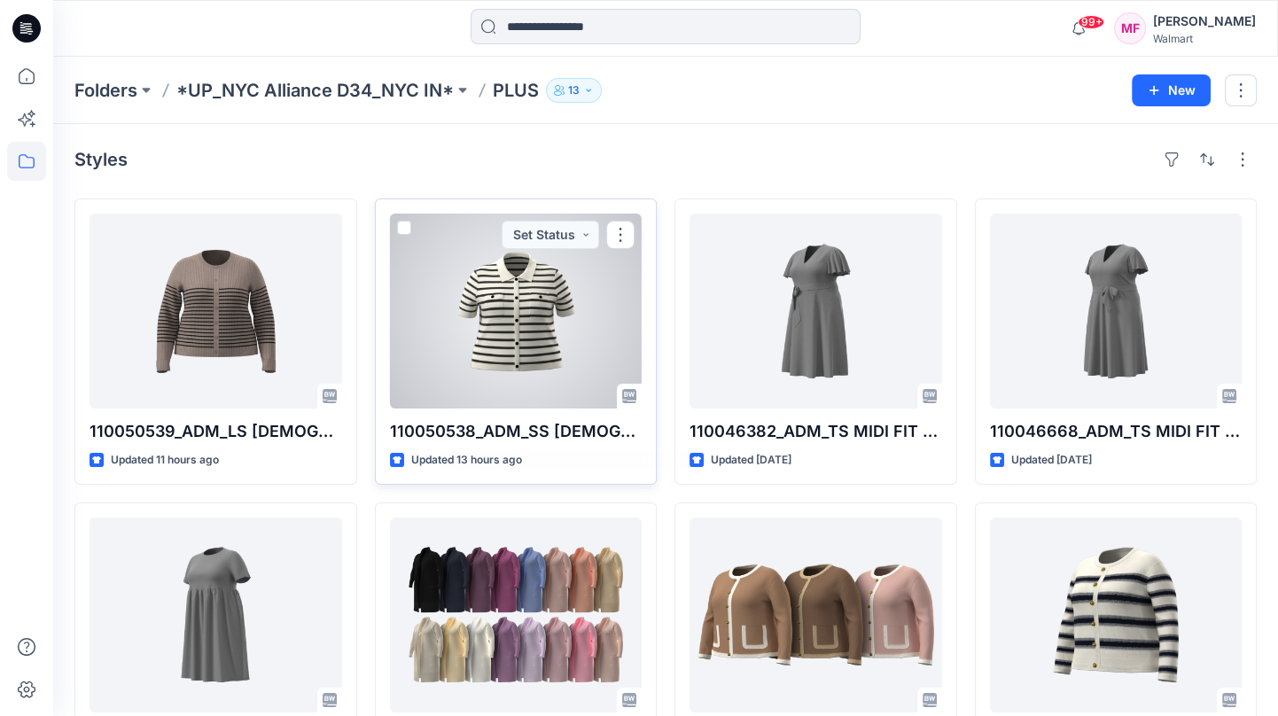
click at [508, 463] on p "Updated 13 hours ago" at bounding box center [466, 460] width 111 height 19
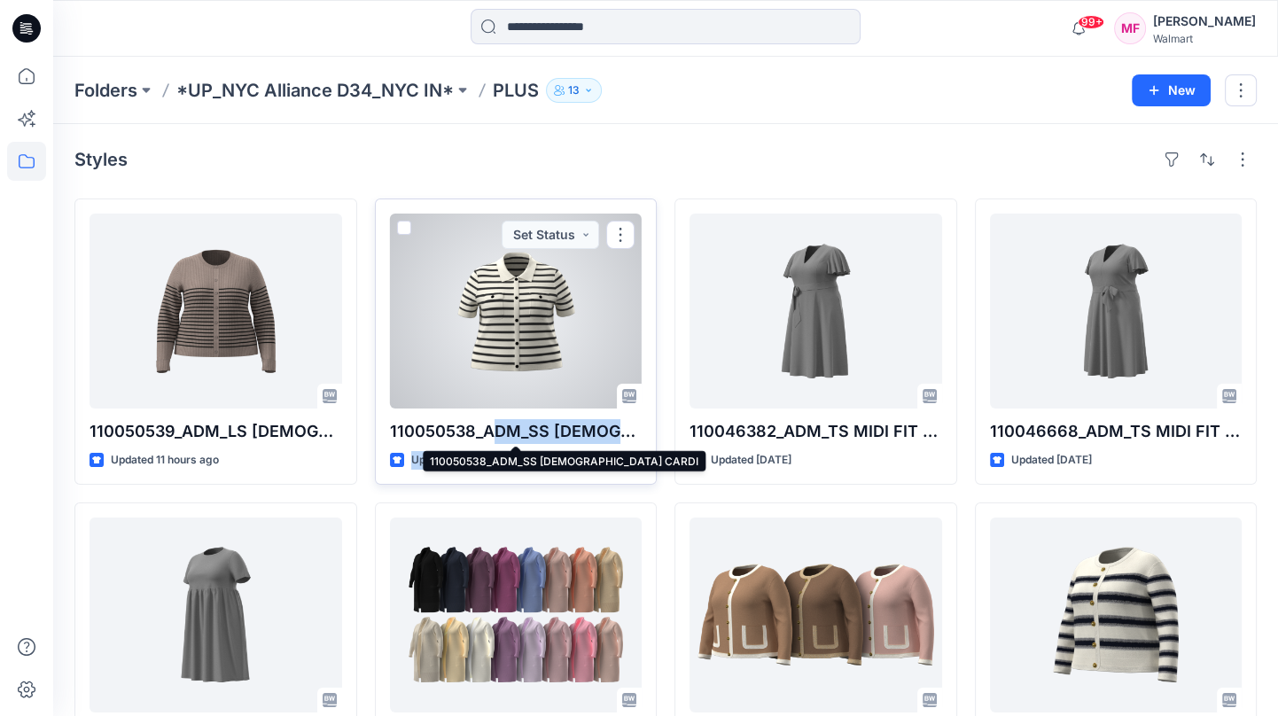
drag, startPoint x: 501, startPoint y: 427, endPoint x: 581, endPoint y: 465, distance: 88.4
click at [581, 466] on div "110050538_ADM_SS LADY CARDI Updated 13 hours ago Set Status" at bounding box center [516, 342] width 283 height 286
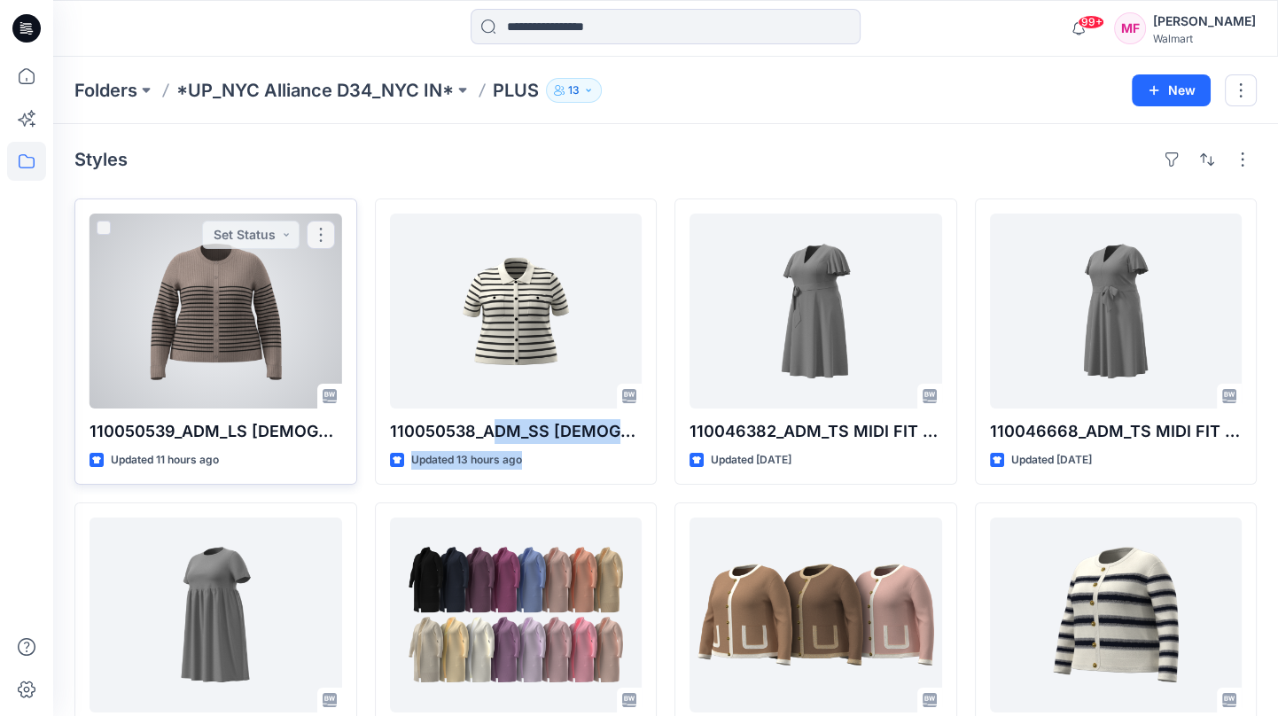
click at [232, 303] on div at bounding box center [216, 311] width 253 height 195
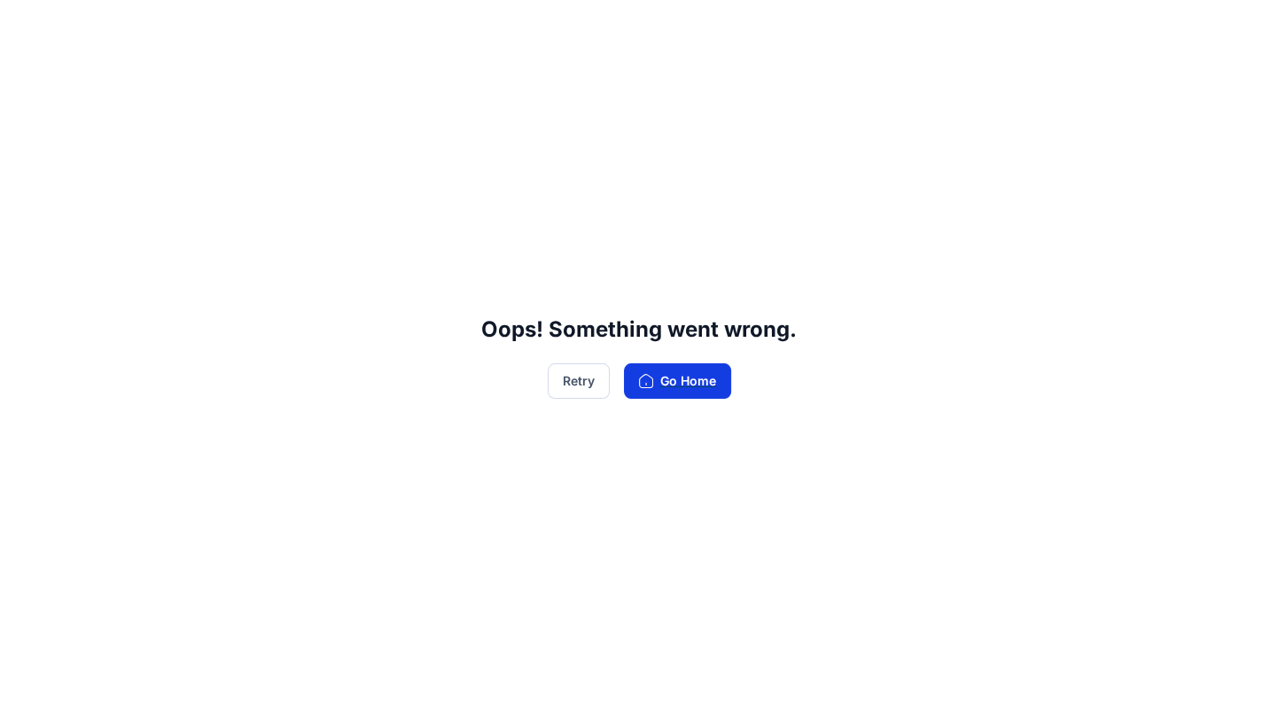
click at [698, 370] on button "Go Home" at bounding box center [677, 380] width 107 height 35
click at [678, 382] on button "Go Home" at bounding box center [677, 380] width 107 height 35
click at [674, 378] on button "Go Home" at bounding box center [677, 380] width 107 height 35
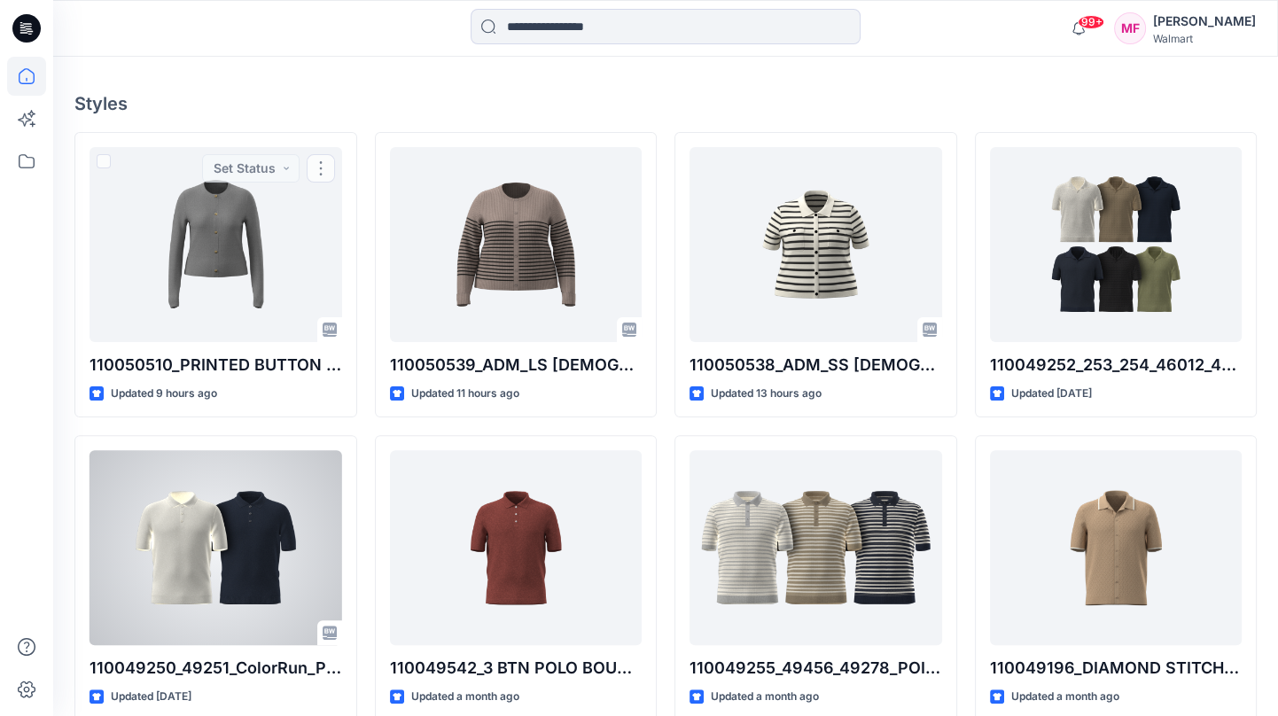
scroll to position [485, 0]
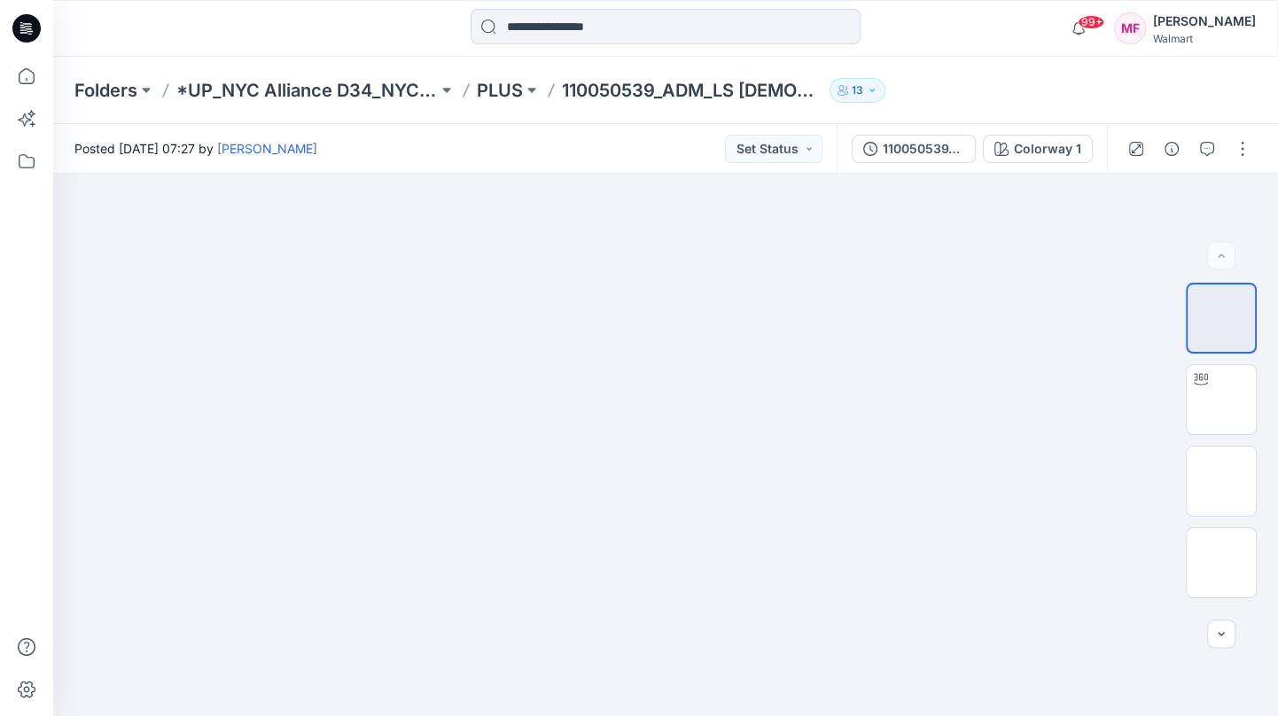
click at [475, 91] on div "Folders *UP_NYC Alliance D34_NYC IN* PLUS 110050539_ADM_LS LADY CARDI 13" at bounding box center [596, 90] width 1044 height 25
click at [503, 91] on p "PLUS" at bounding box center [500, 90] width 46 height 25
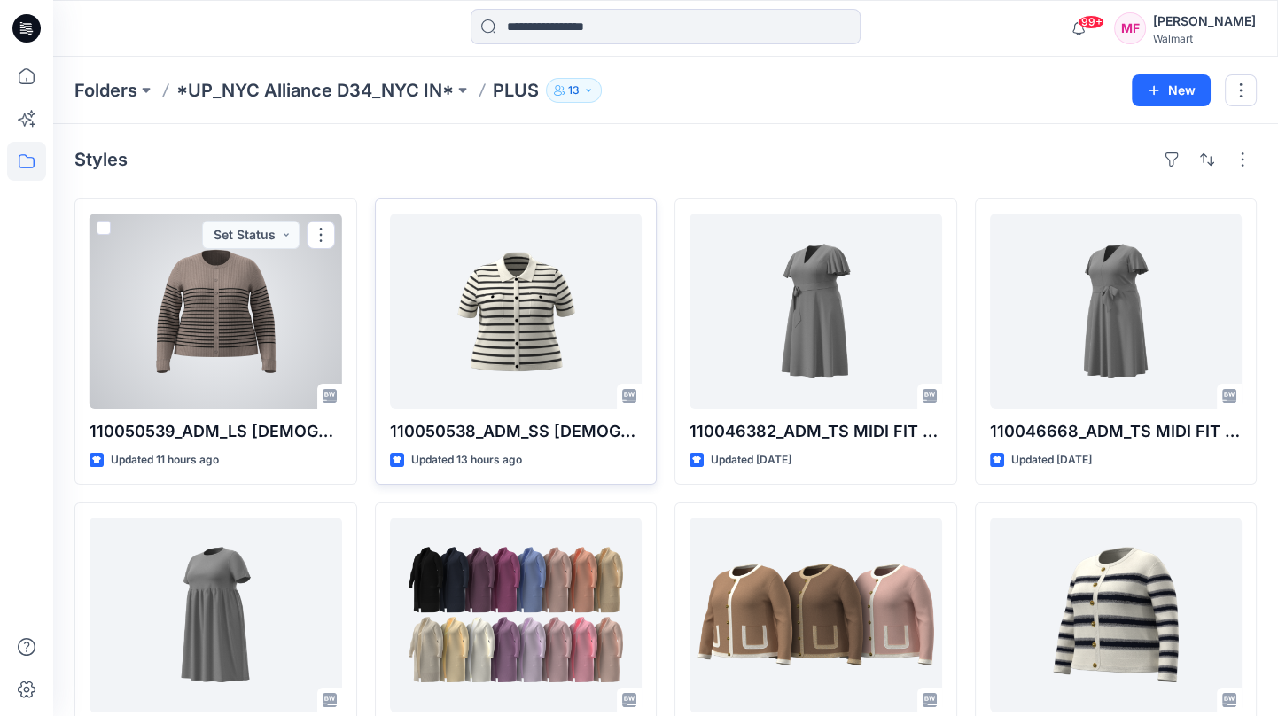
click at [473, 343] on div at bounding box center [516, 311] width 253 height 195
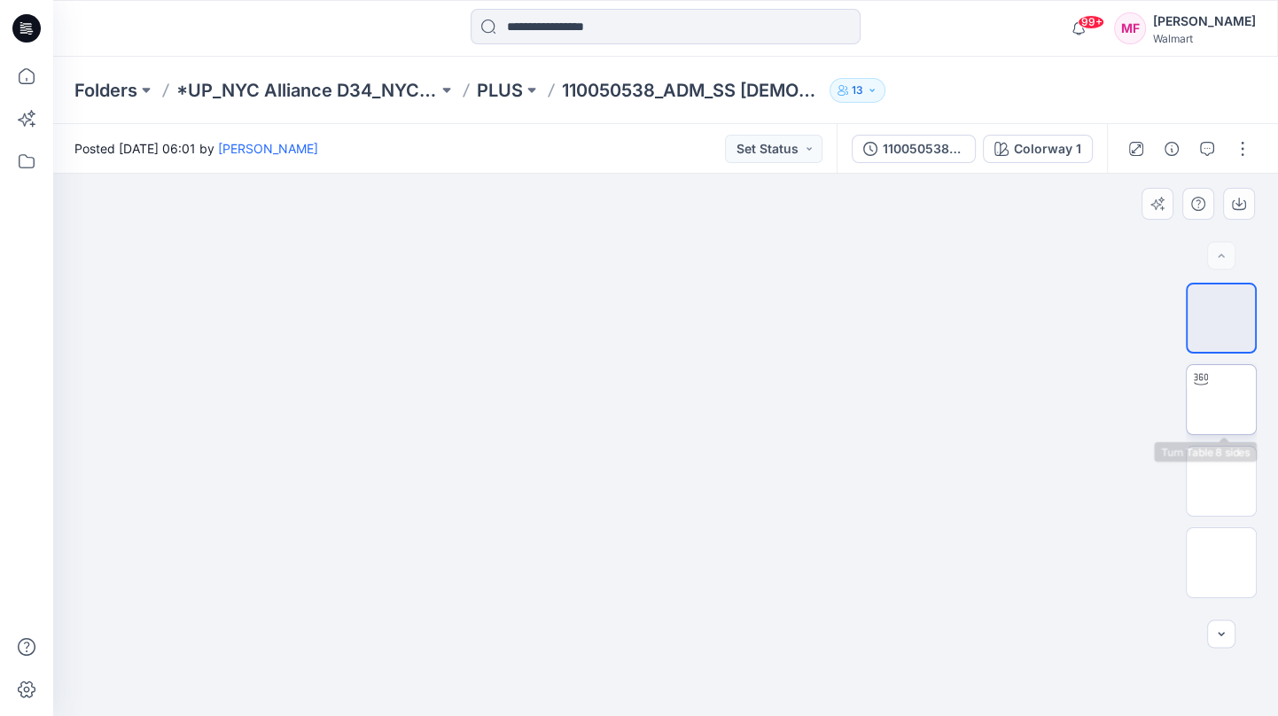
click at [1221, 400] on img at bounding box center [1221, 400] width 0 height 0
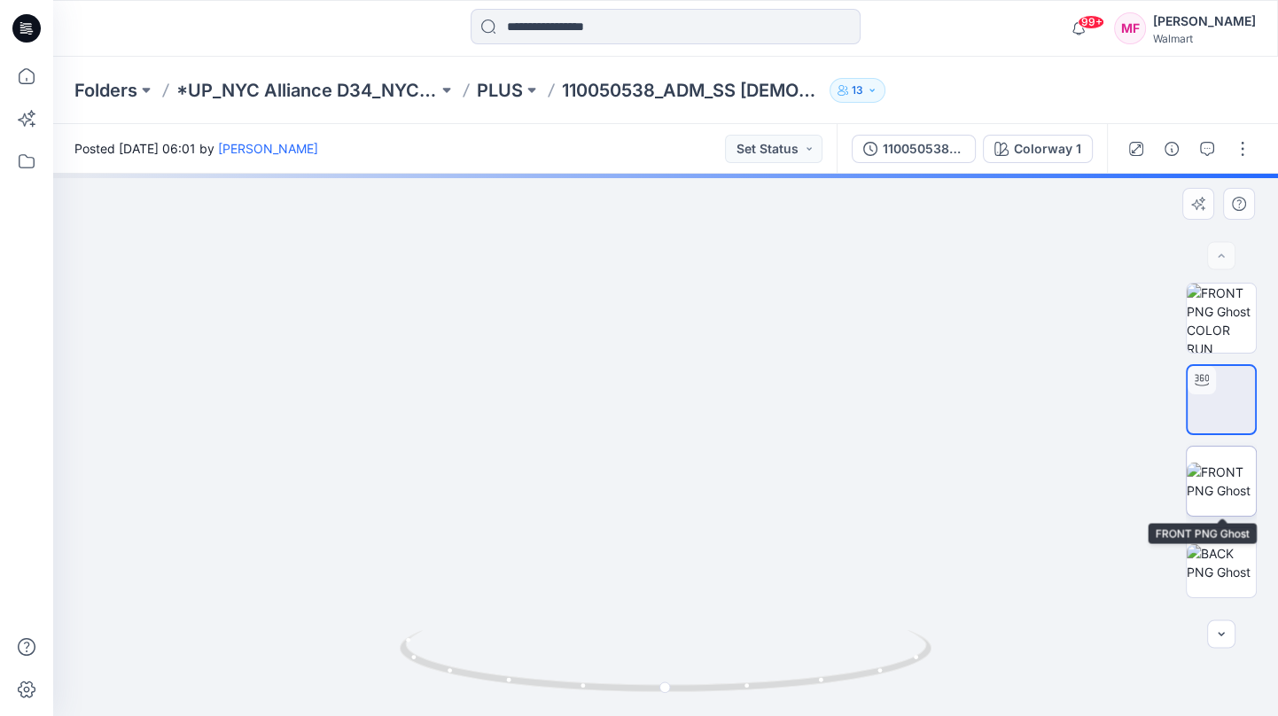
click at [1228, 472] on img at bounding box center [1221, 481] width 69 height 37
